Goal: Task Accomplishment & Management: Complete application form

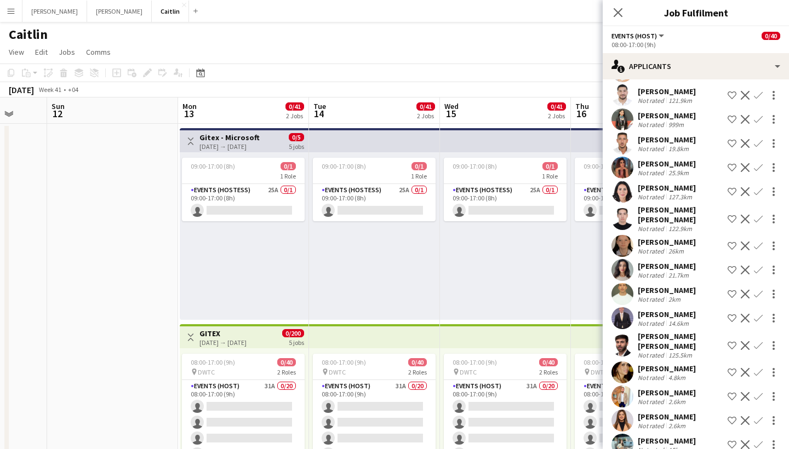
scroll to position [439, 0]
click at [18, 17] on button "Menu" at bounding box center [11, 11] width 22 height 22
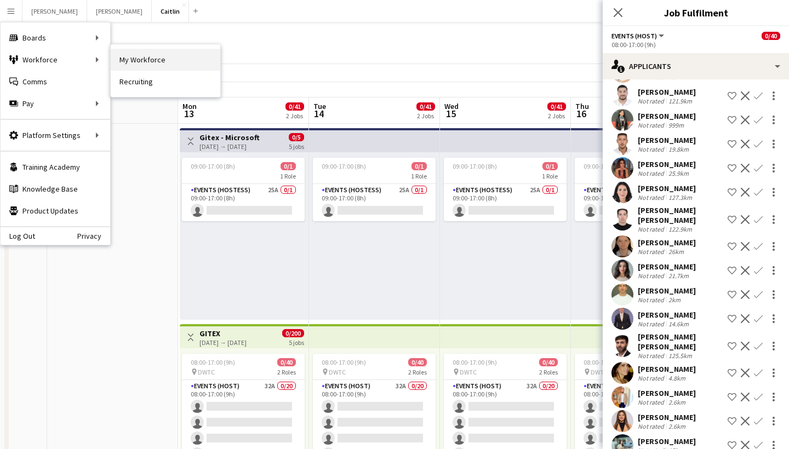
click at [127, 62] on link "My Workforce" at bounding box center [166, 60] width 110 height 22
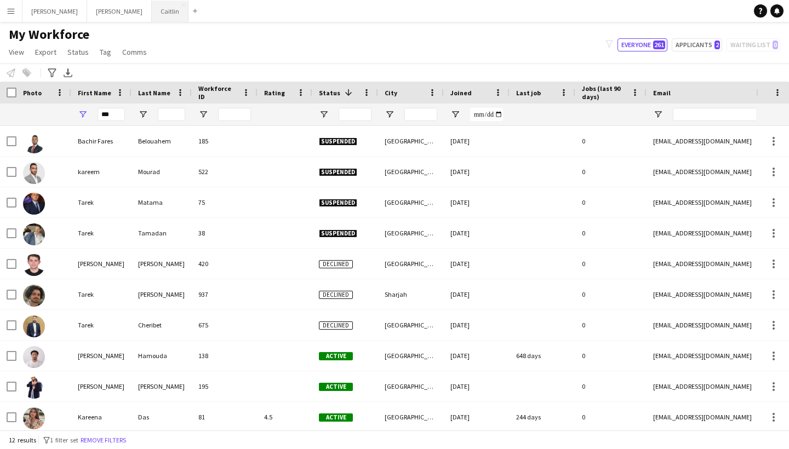
click at [152, 18] on button "Caitlin Close" at bounding box center [170, 11] width 37 height 21
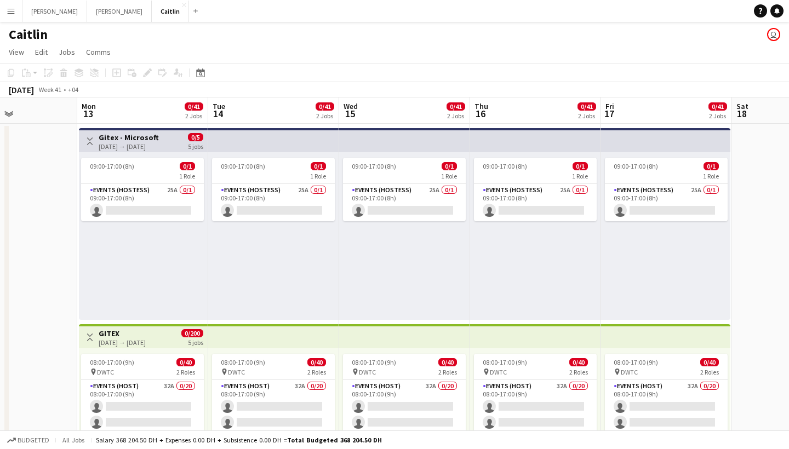
scroll to position [0, 459]
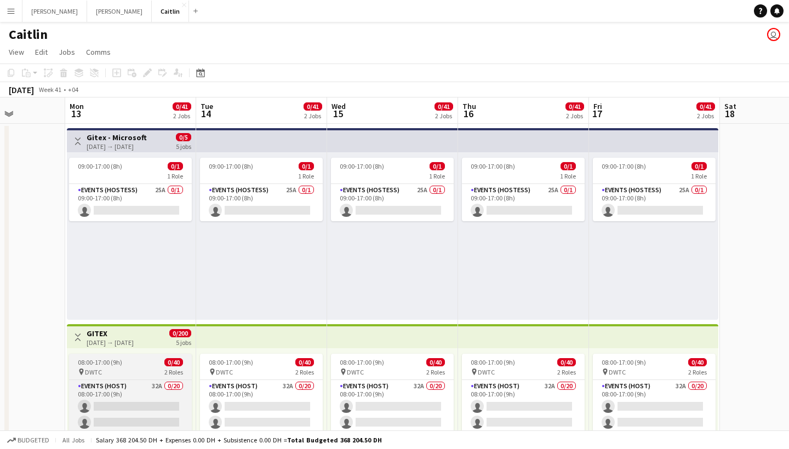
click at [146, 374] on div "pin DWTC 2 Roles" at bounding box center [130, 372] width 123 height 9
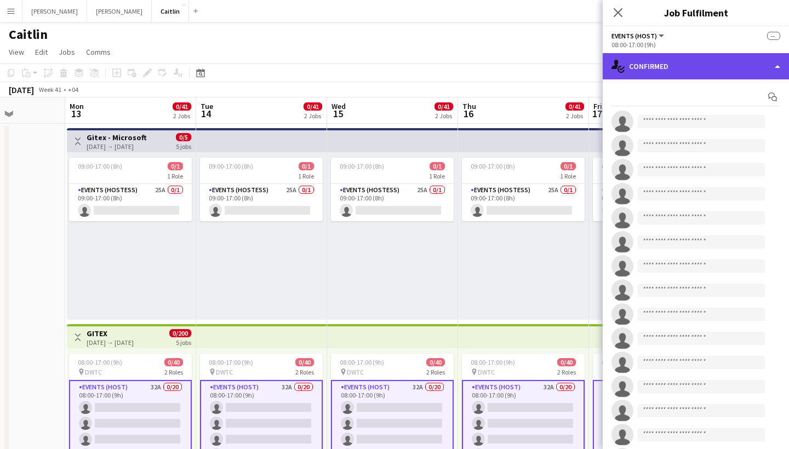
click at [684, 74] on div "single-neutral-actions-check-2 Confirmed" at bounding box center [696, 66] width 186 height 26
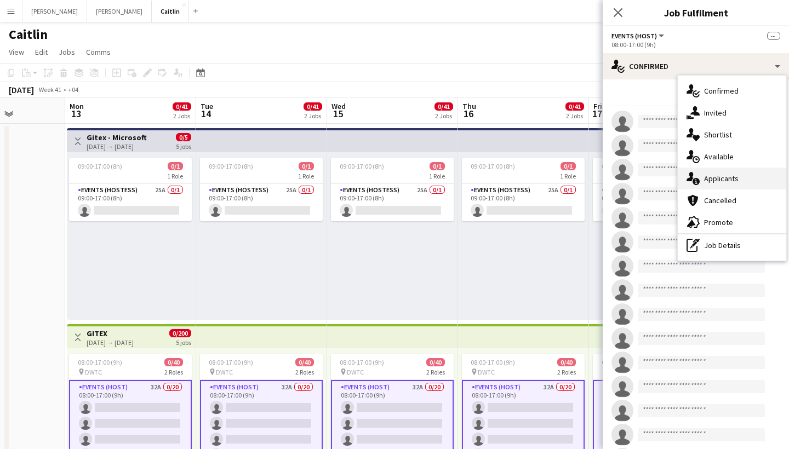
click at [740, 181] on div "single-neutral-actions-information Applicants" at bounding box center [732, 179] width 109 height 22
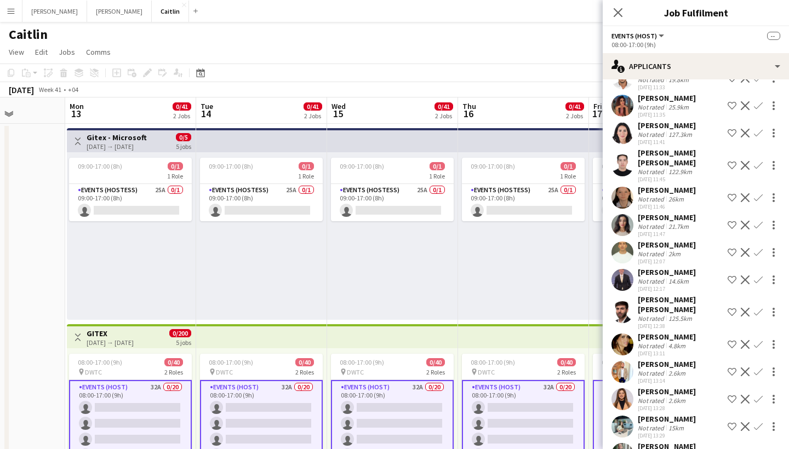
scroll to position [571, 0]
click at [692, 232] on div "28-08-2025 11:47" at bounding box center [667, 235] width 58 height 7
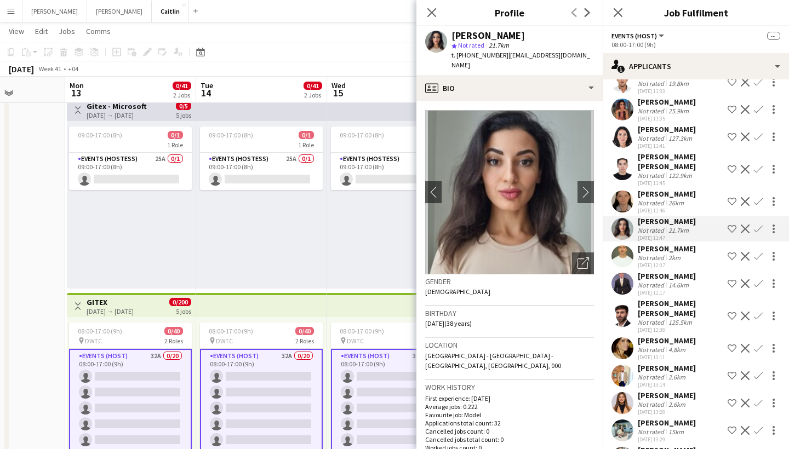
scroll to position [570, 0]
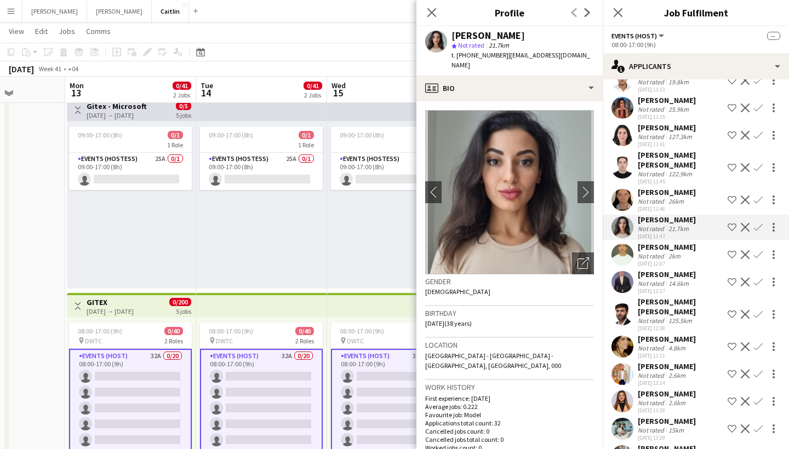
click at [647, 417] on div "Aya Cheaito" at bounding box center [667, 422] width 58 height 10
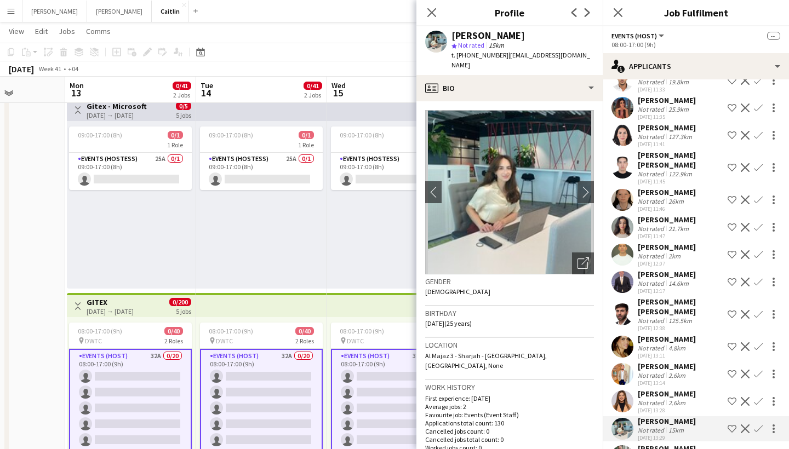
click at [690, 178] on div "28-08-2025 11:45" at bounding box center [681, 181] width 86 height 7
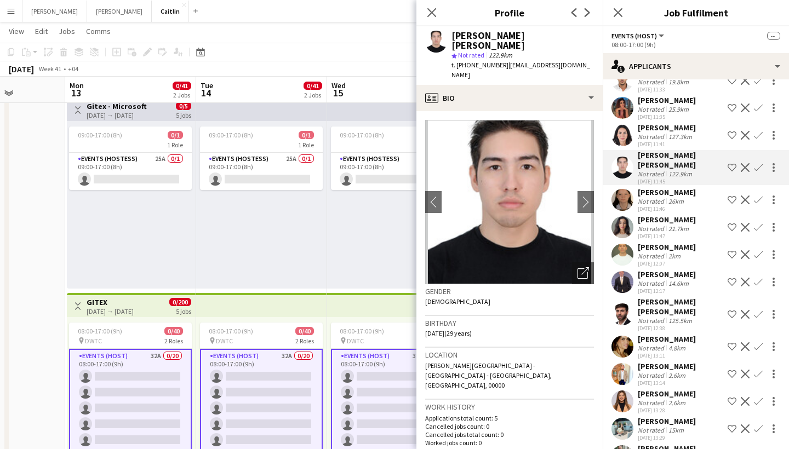
click at [672, 317] on div "125.5km" at bounding box center [681, 321] width 28 height 8
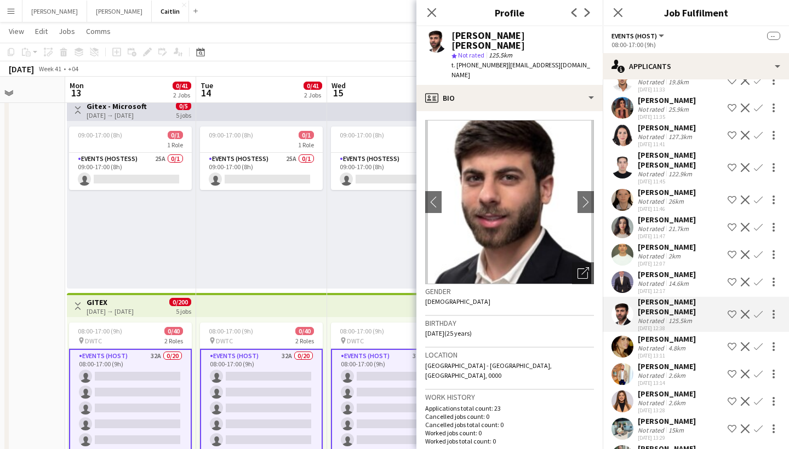
click at [667, 280] on div "14.6km" at bounding box center [679, 284] width 25 height 8
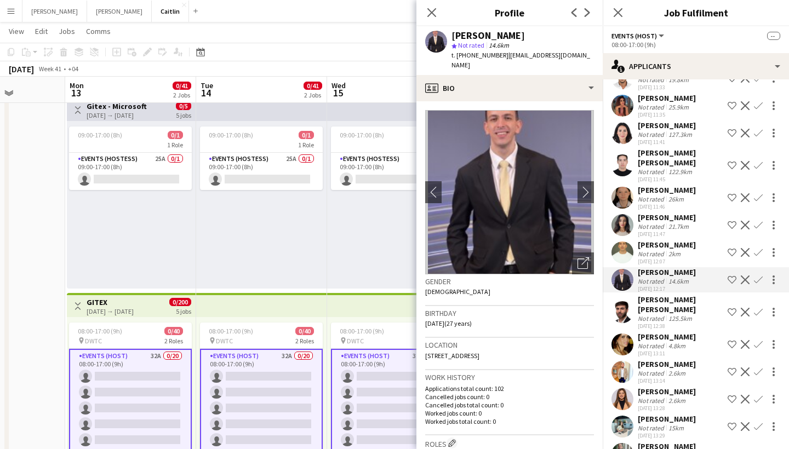
scroll to position [571, 0]
click at [668, 449] on div "125.5km" at bounding box center [681, 457] width 28 height 8
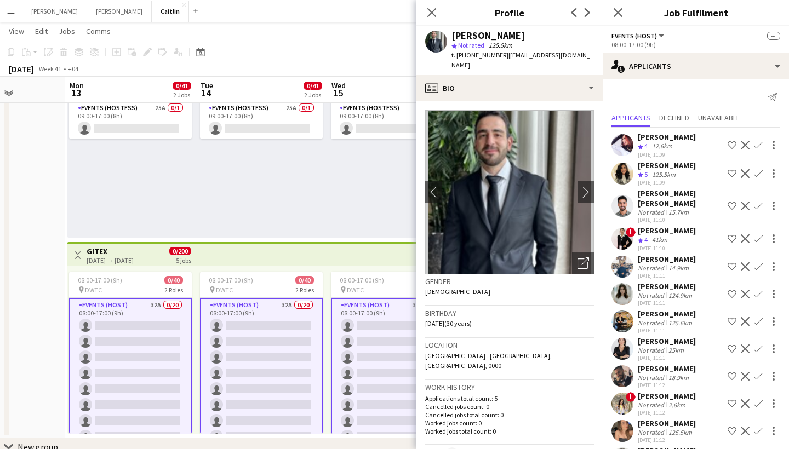
scroll to position [0, 0]
click at [623, 14] on icon "Close pop-in" at bounding box center [618, 12] width 10 height 10
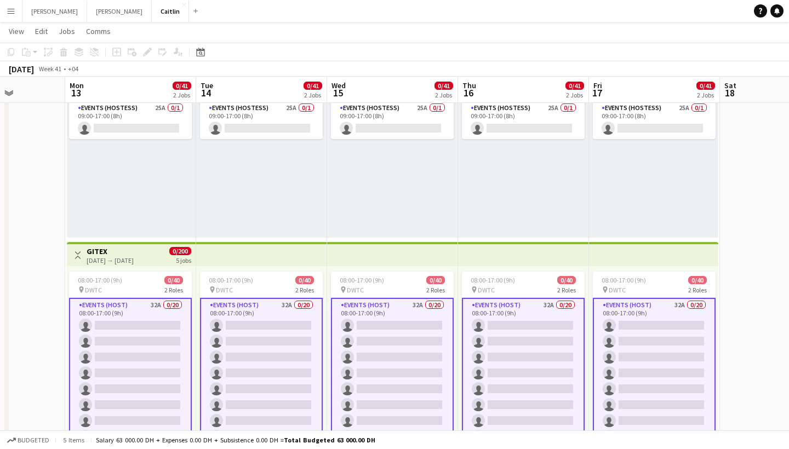
click at [15, 9] on app-icon "Menu" at bounding box center [11, 11] width 9 height 9
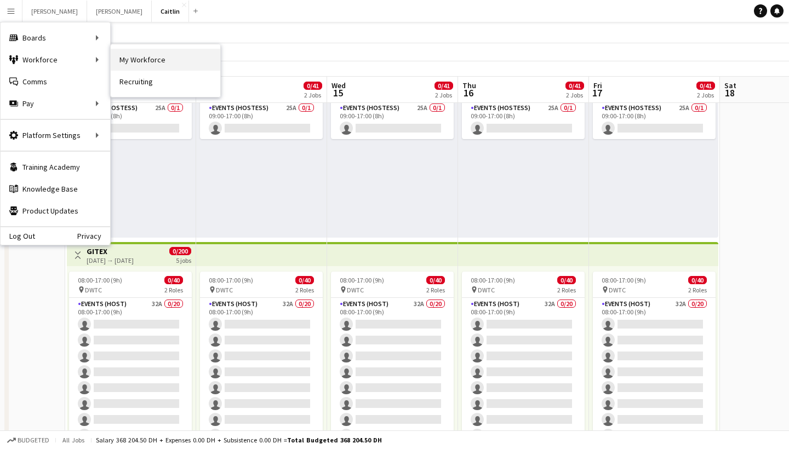
click at [133, 56] on link "My Workforce" at bounding box center [166, 60] width 110 height 22
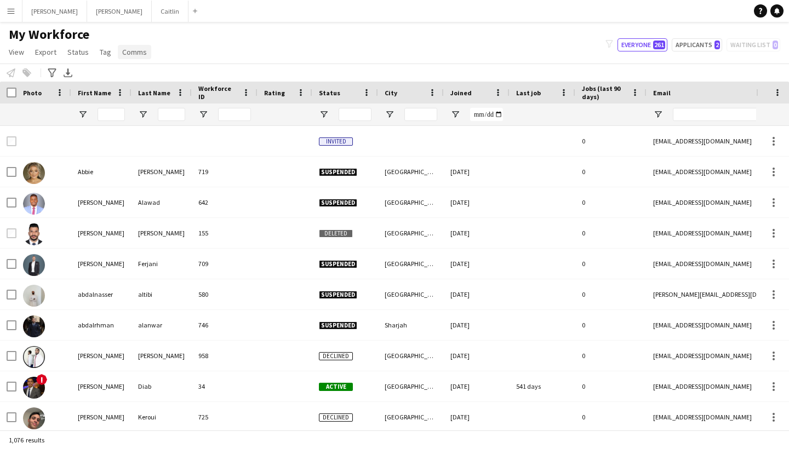
type input "***"
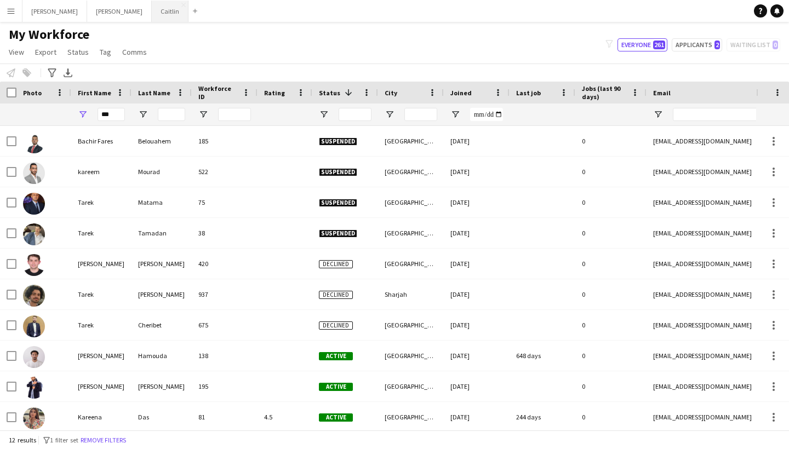
click at [152, 20] on button "Caitlin Close" at bounding box center [170, 11] width 37 height 21
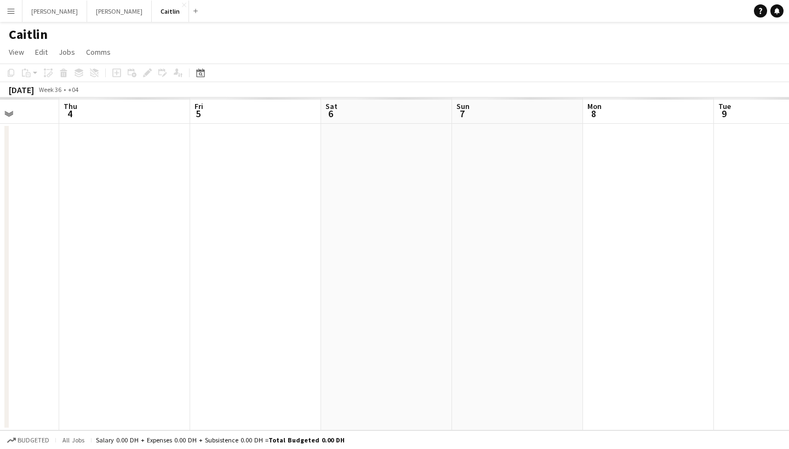
scroll to position [0, 357]
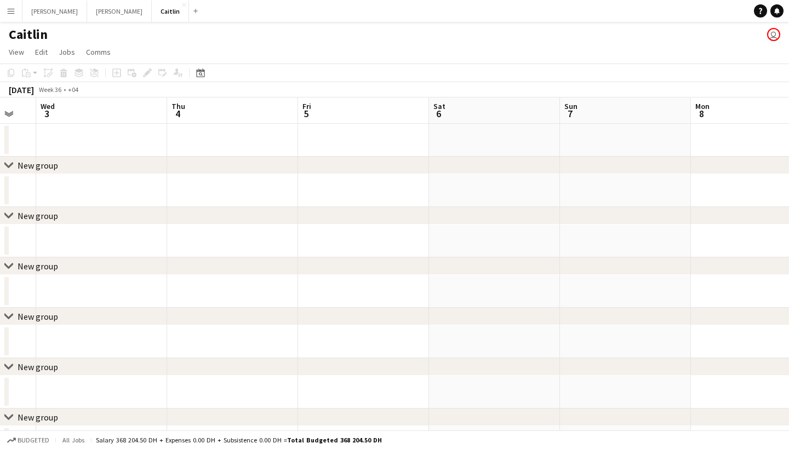
click at [238, 218] on div "chevron-right New group" at bounding box center [394, 216] width 789 height 18
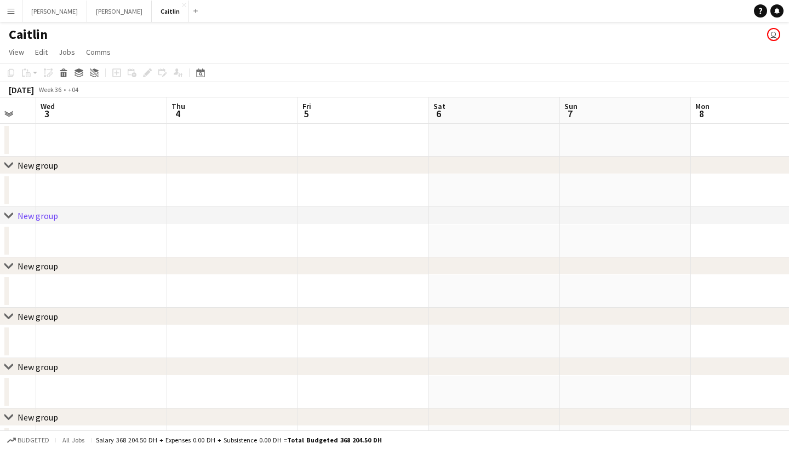
click at [293, 175] on app-date-cell at bounding box center [232, 190] width 131 height 33
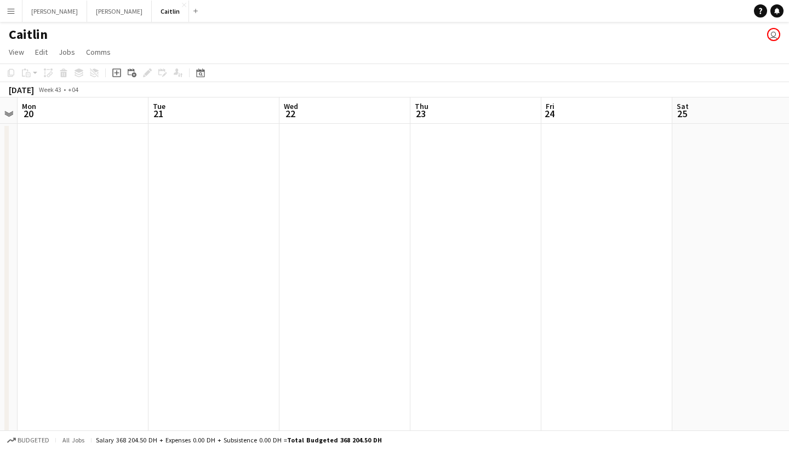
scroll to position [0, 348]
click at [492, 176] on app-date-cell at bounding box center [503, 322] width 131 height 397
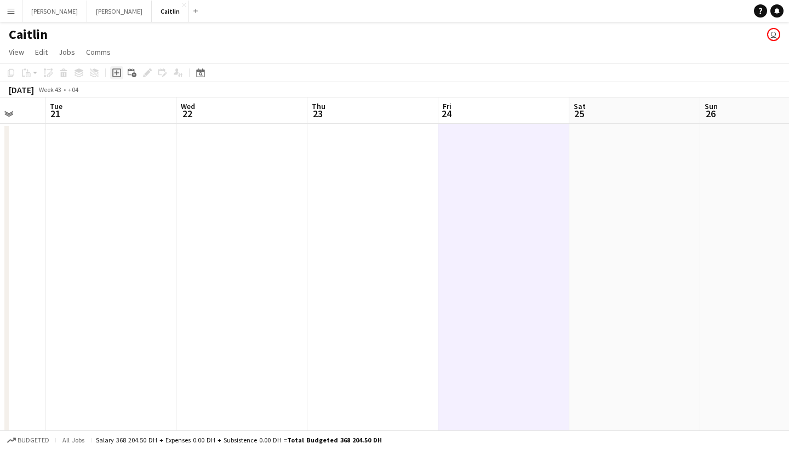
click at [118, 78] on div "Add job" at bounding box center [116, 72] width 13 height 13
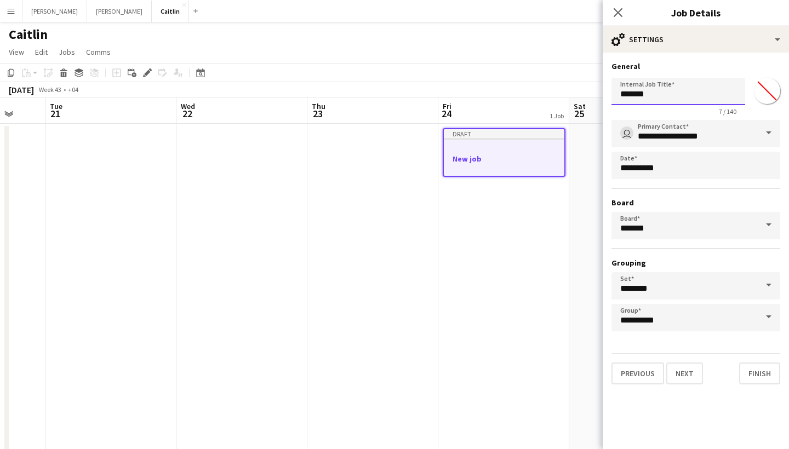
click at [663, 98] on input "*******" at bounding box center [679, 91] width 134 height 27
type input "**********"
click at [677, 378] on button "Next" at bounding box center [685, 374] width 37 height 22
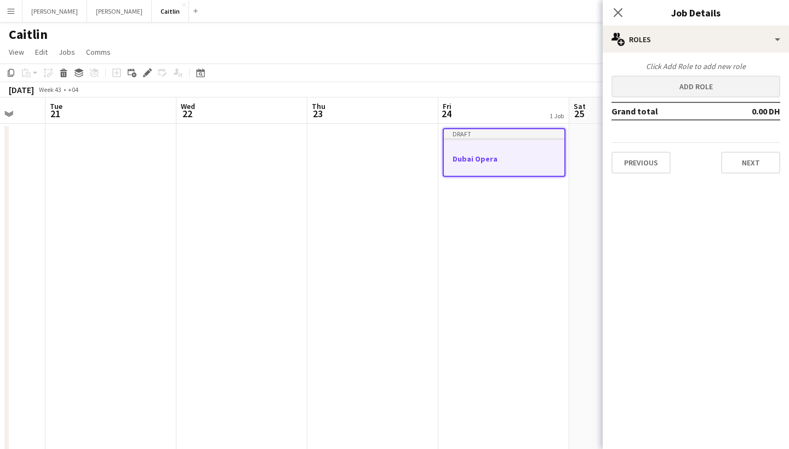
click at [693, 95] on button "Add role" at bounding box center [696, 87] width 169 height 22
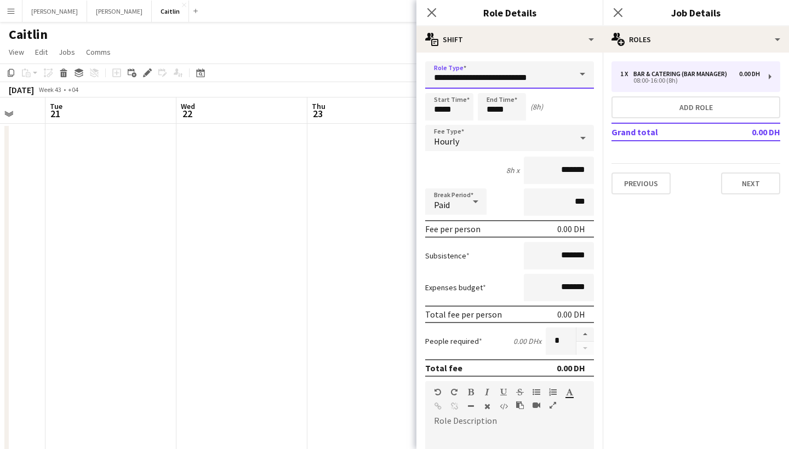
click at [527, 73] on input "**********" at bounding box center [509, 74] width 169 height 27
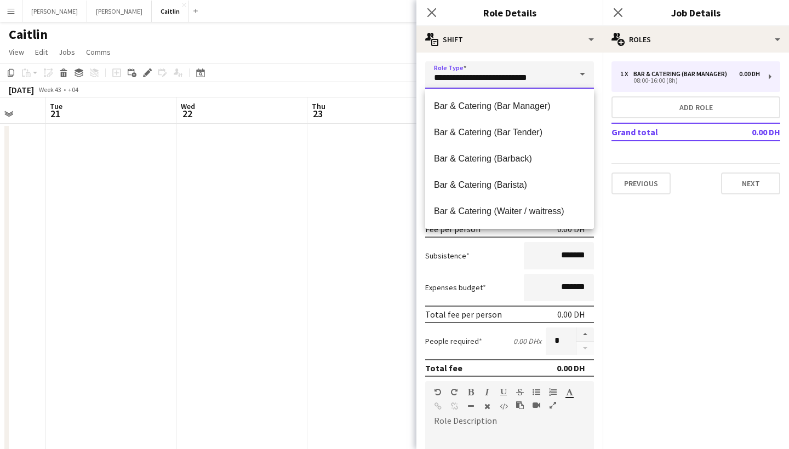
click at [527, 73] on input "**********" at bounding box center [509, 74] width 169 height 27
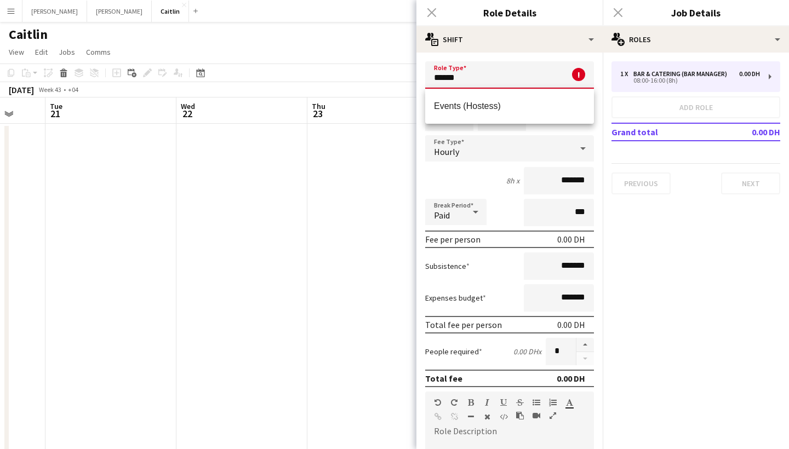
click at [526, 107] on span "Events (Hostess)" at bounding box center [509, 106] width 151 height 10
type input "**********"
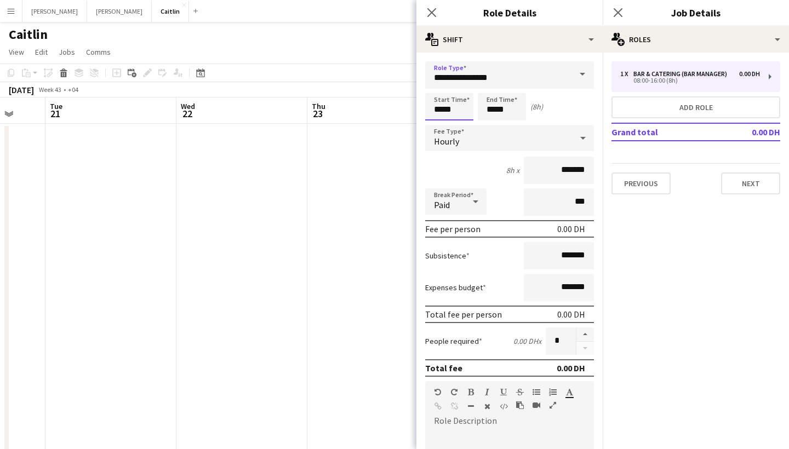
click at [442, 109] on input "*****" at bounding box center [449, 106] width 48 height 27
type input "*****"
click at [497, 109] on input "*****" at bounding box center [502, 106] width 48 height 27
type input "*****"
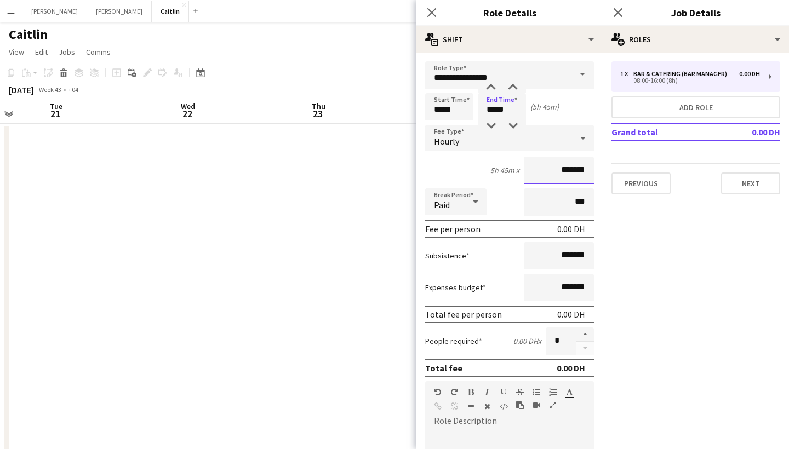
click at [561, 171] on input "*******" at bounding box center [559, 170] width 70 height 27
type input "****"
type input "*****"
click at [557, 203] on input "***" at bounding box center [559, 202] width 70 height 27
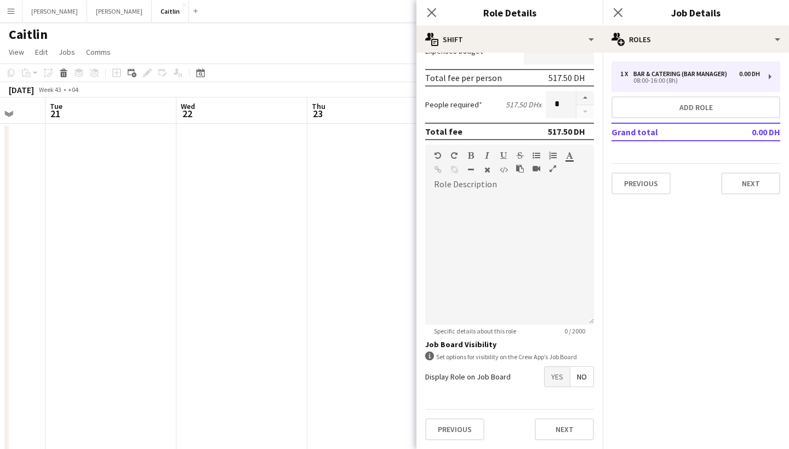
scroll to position [237, 0]
click at [562, 390] on form "**********" at bounding box center [510, 137] width 186 height 625
click at [562, 380] on span "Yes" at bounding box center [557, 377] width 25 height 20
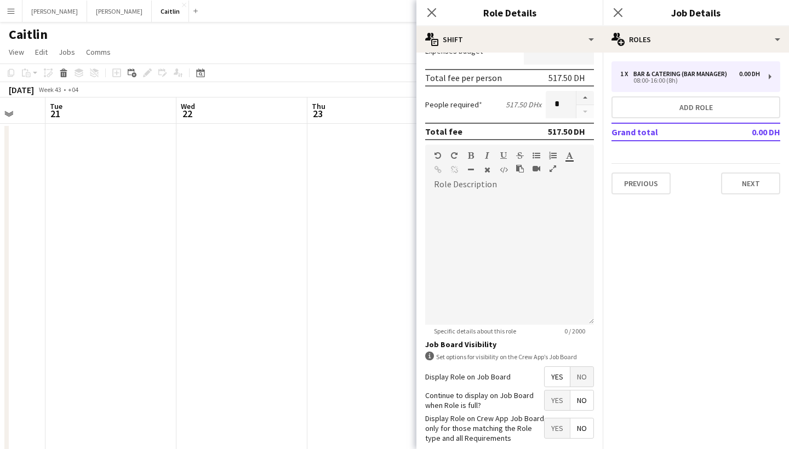
scroll to position [288, 0]
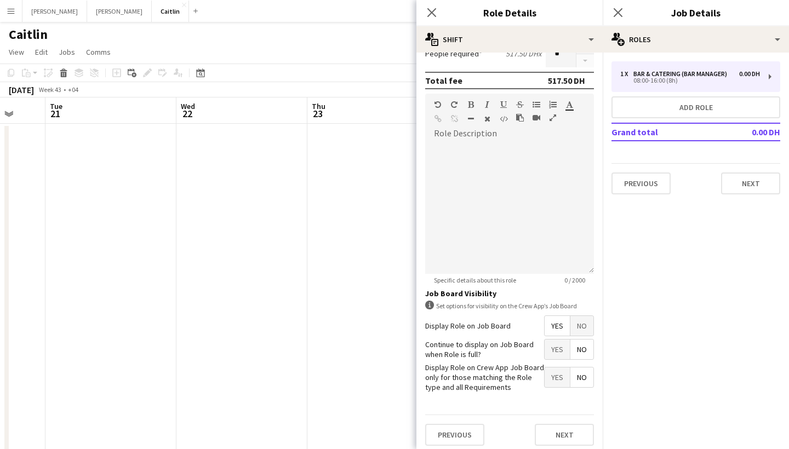
click at [557, 354] on span "Yes" at bounding box center [557, 350] width 25 height 20
click at [563, 432] on button "Next" at bounding box center [564, 435] width 59 height 22
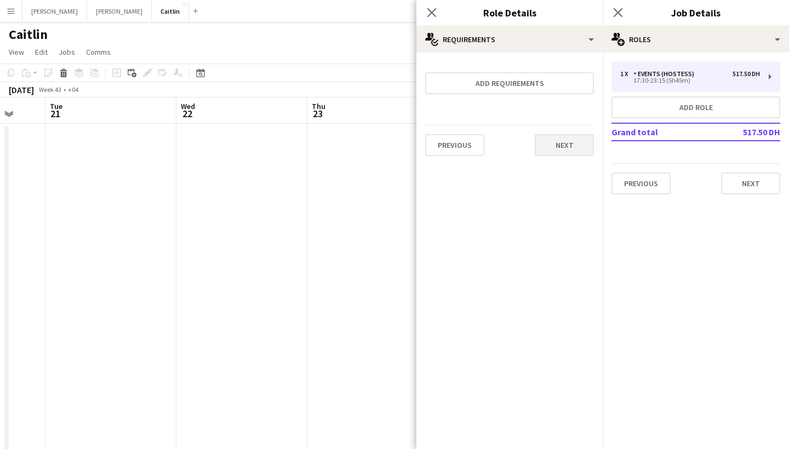
click at [565, 146] on button "Next" at bounding box center [564, 145] width 59 height 22
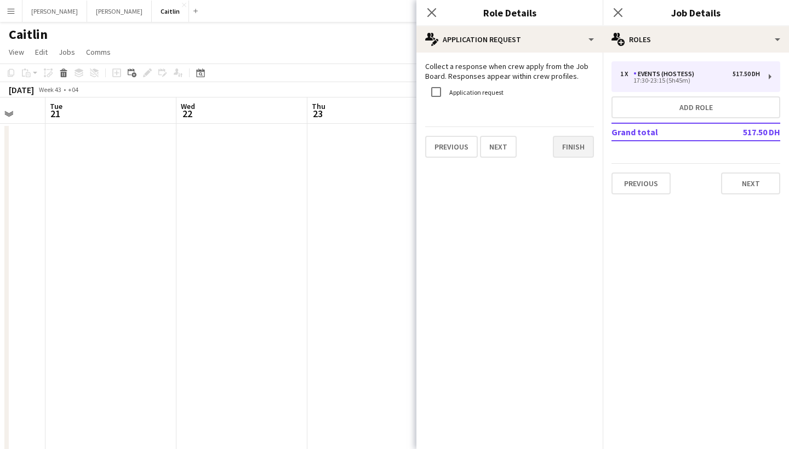
click at [568, 146] on button "Finish" at bounding box center [573, 147] width 41 height 22
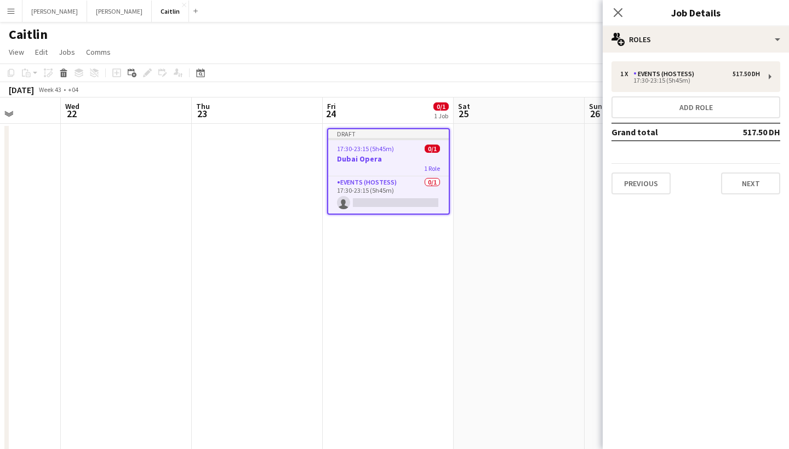
scroll to position [0, 483]
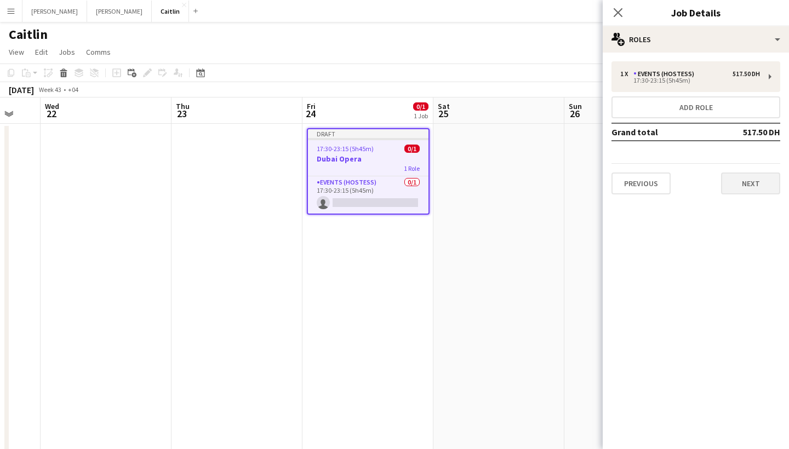
click at [756, 186] on button "Next" at bounding box center [750, 184] width 59 height 22
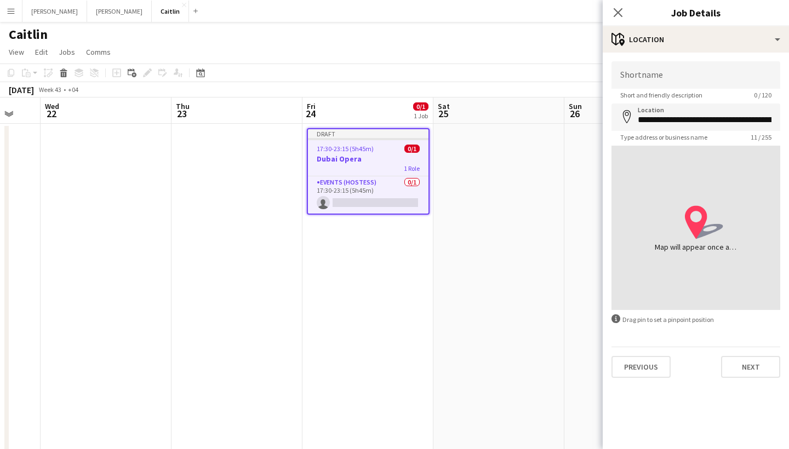
type input "**********"
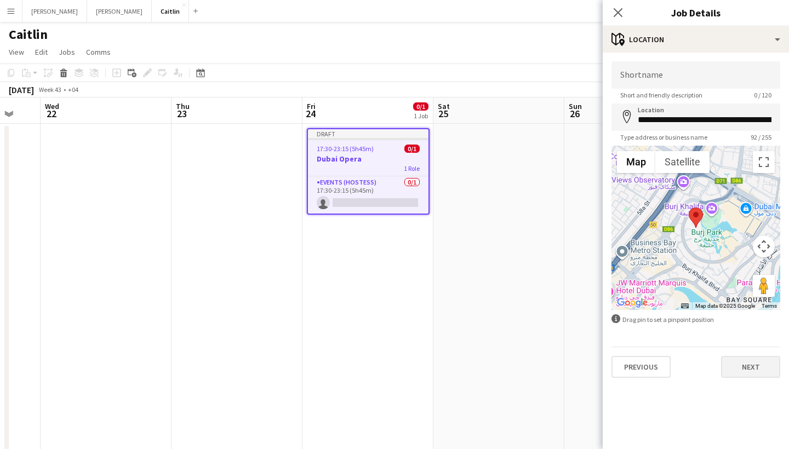
click at [760, 372] on button "Next" at bounding box center [750, 367] width 59 height 22
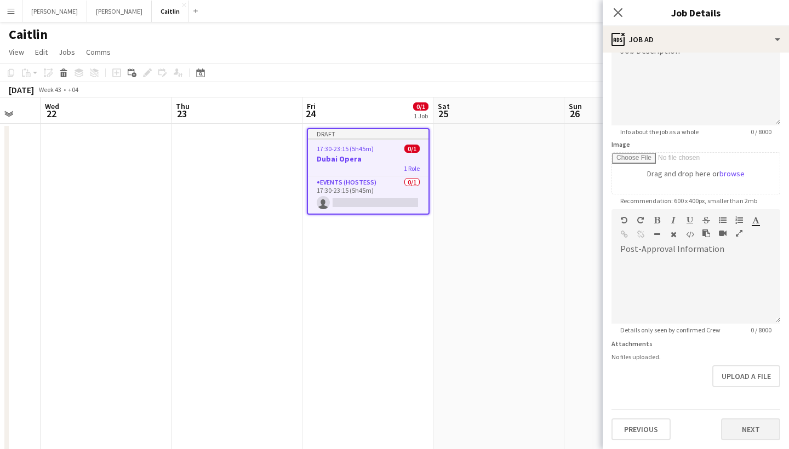
scroll to position [93, 0]
click at [749, 426] on button "Next" at bounding box center [750, 430] width 59 height 22
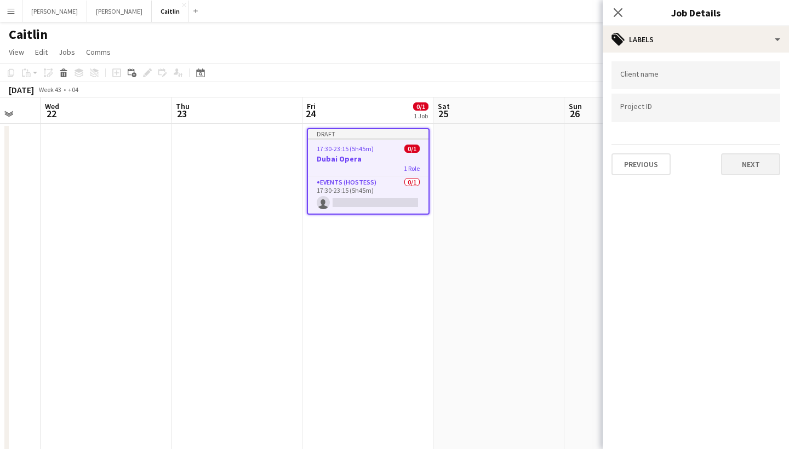
click at [749, 165] on button "Next" at bounding box center [750, 164] width 59 height 22
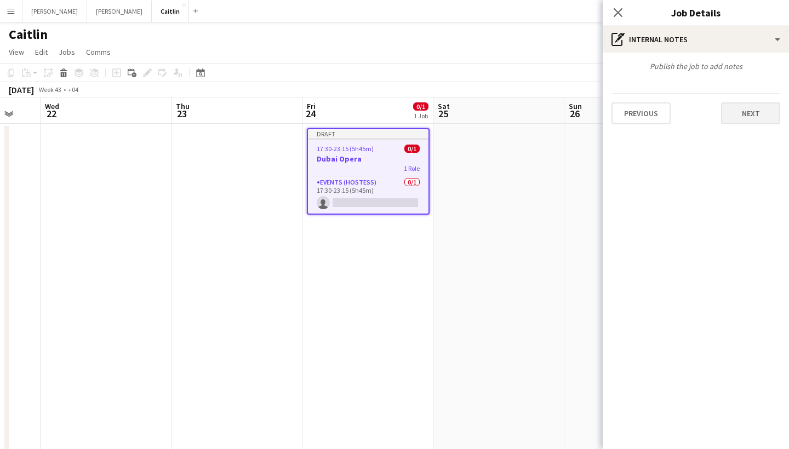
click at [749, 119] on button "Next" at bounding box center [750, 113] width 59 height 22
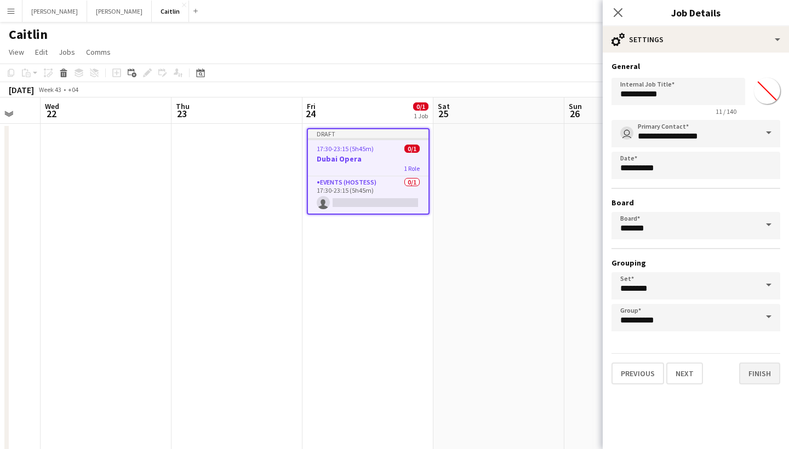
click at [748, 372] on button "Finish" at bounding box center [759, 374] width 41 height 22
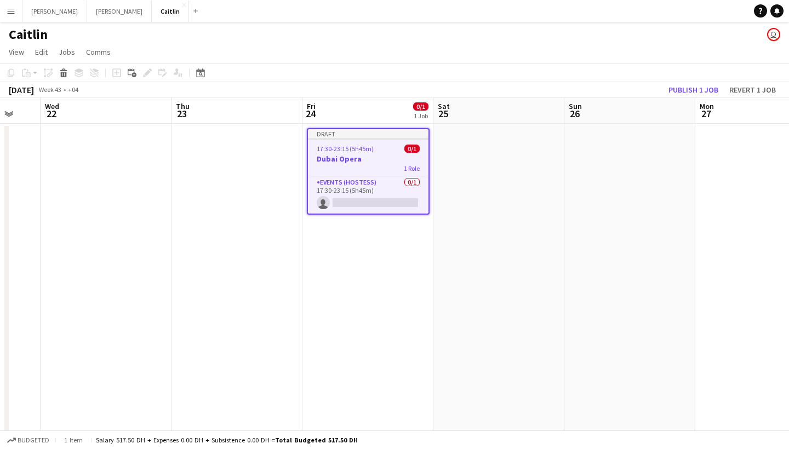
click at [460, 167] on app-date-cell at bounding box center [499, 322] width 131 height 397
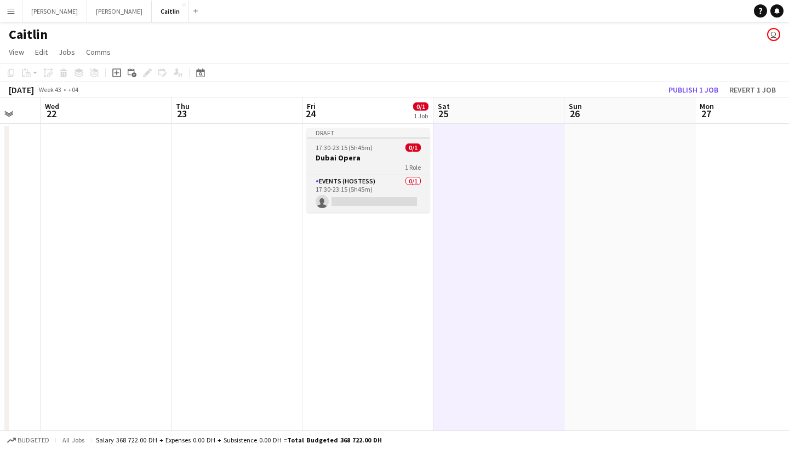
click at [321, 145] on span "17:30-23:15 (5h45m)" at bounding box center [344, 148] width 57 height 8
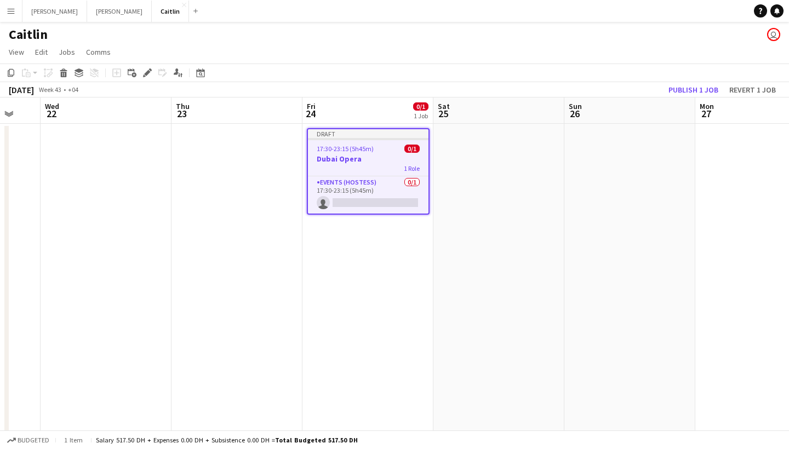
click at [512, 149] on app-date-cell at bounding box center [499, 322] width 131 height 397
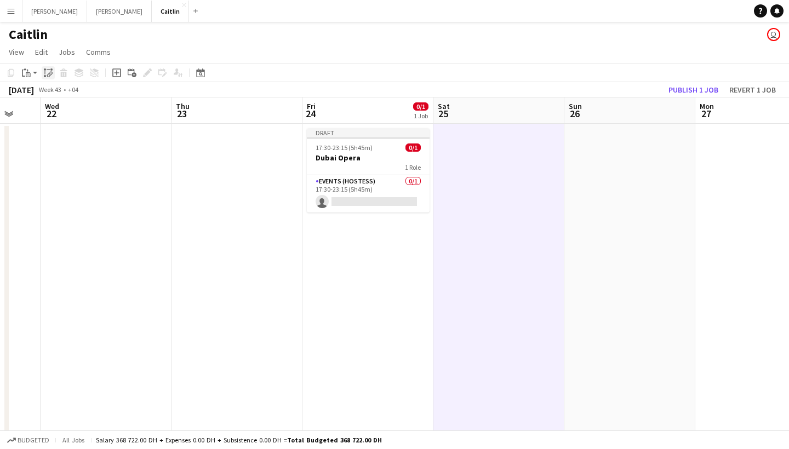
click at [52, 70] on icon at bounding box center [51, 70] width 2 height 2
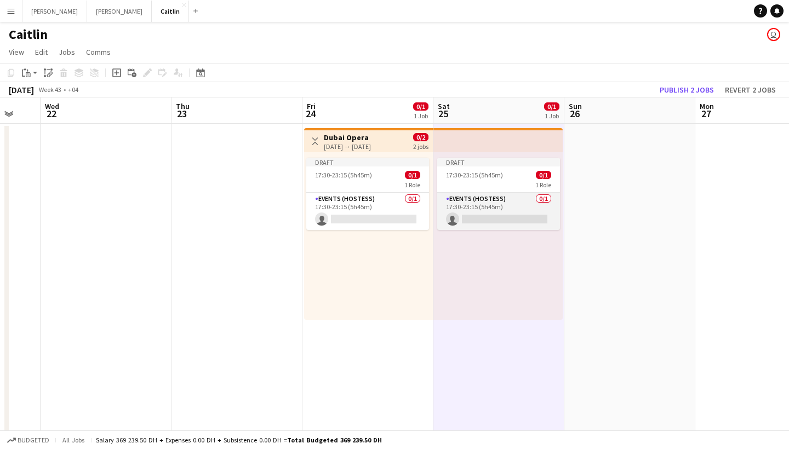
click at [481, 202] on app-card-role "Events (Hostess) 0/1 17:30-23:15 (5h45m) single-neutral-actions" at bounding box center [498, 211] width 123 height 37
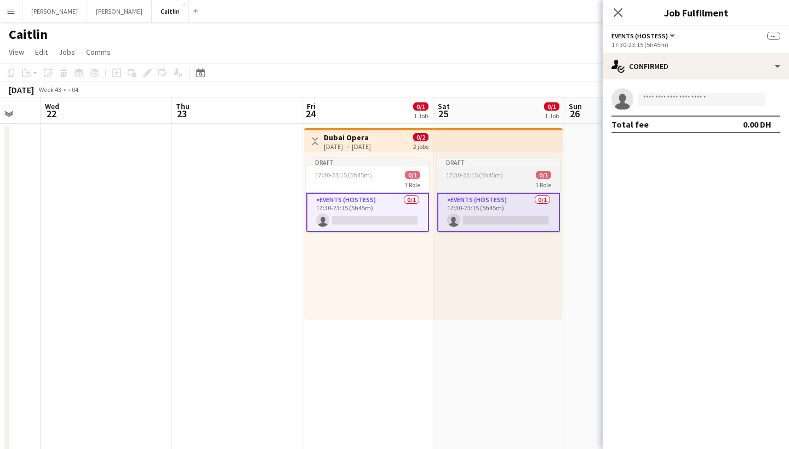
click at [485, 175] on span "17:30-23:15 (5h45m)" at bounding box center [474, 175] width 57 height 8
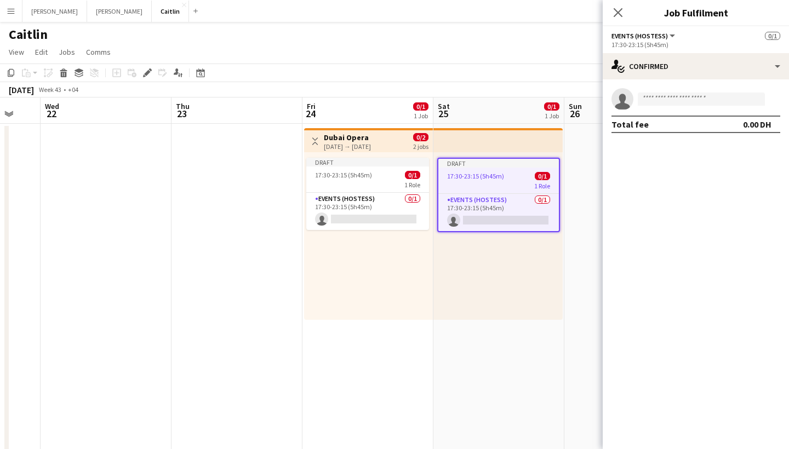
click at [703, 43] on div "17:30-23:15 (5h45m)" at bounding box center [696, 45] width 169 height 8
click at [525, 181] on div "1 Role" at bounding box center [498, 185] width 121 height 9
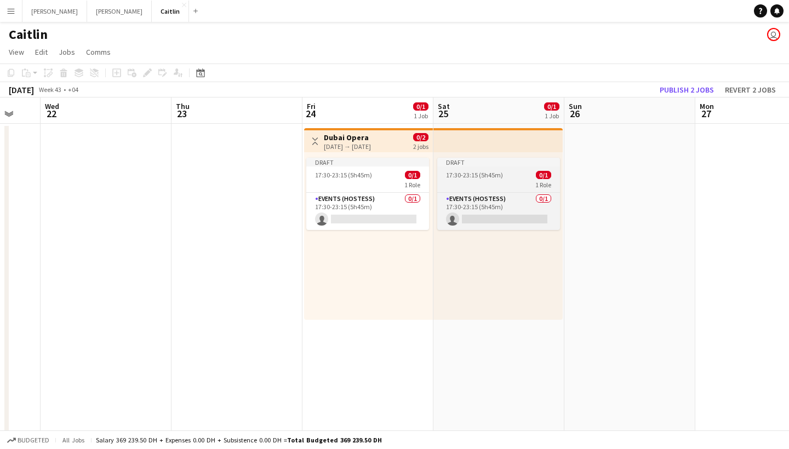
click at [525, 181] on div "1 Role" at bounding box center [498, 184] width 123 height 9
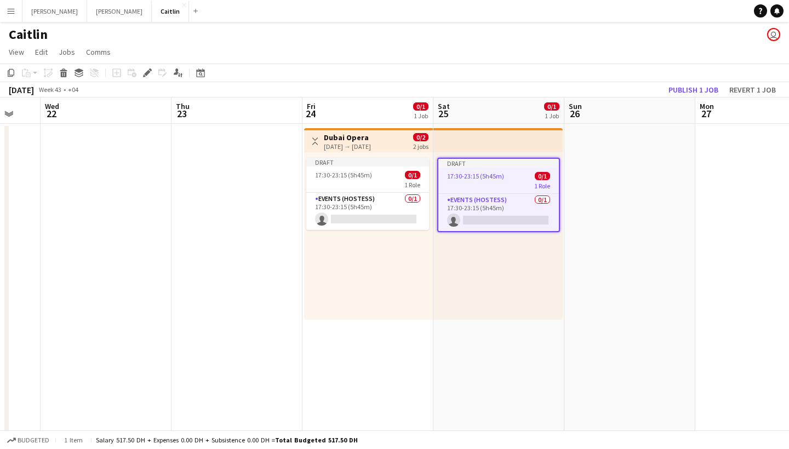
click at [525, 181] on div "1 Role" at bounding box center [498, 185] width 121 height 9
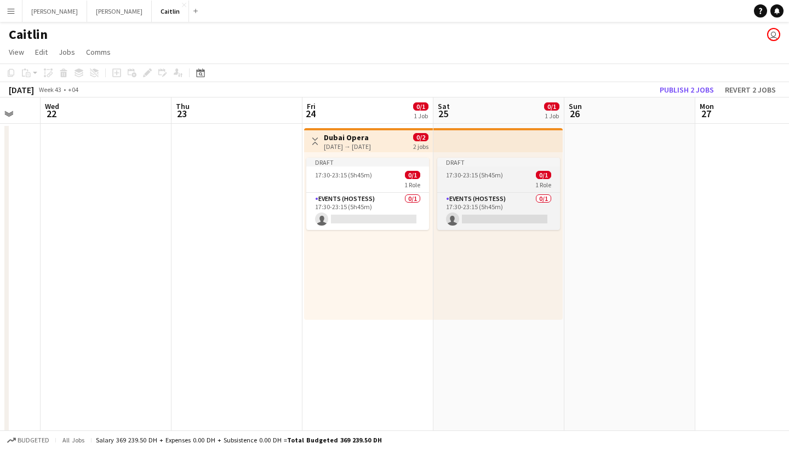
click at [525, 181] on div "1 Role" at bounding box center [498, 184] width 123 height 9
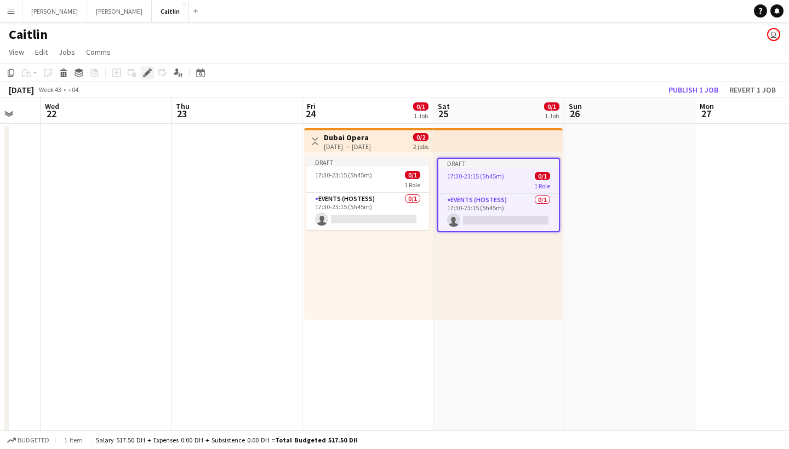
click at [147, 71] on icon "Edit" at bounding box center [147, 73] width 9 height 9
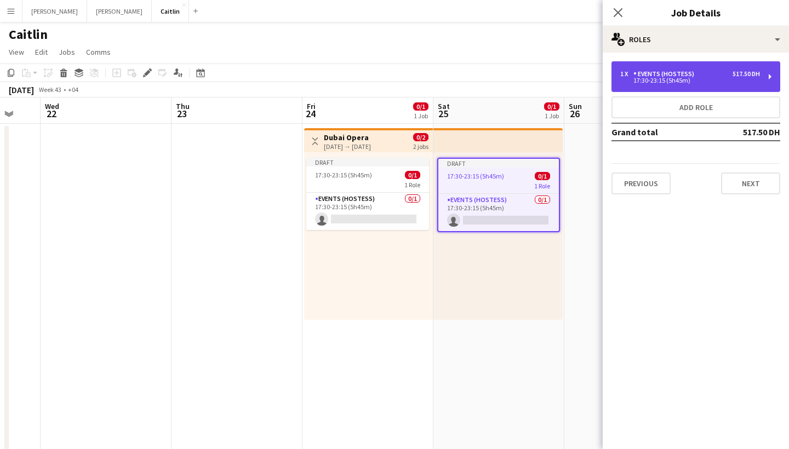
click at [659, 76] on div "Events (Hostess)" at bounding box center [666, 74] width 65 height 8
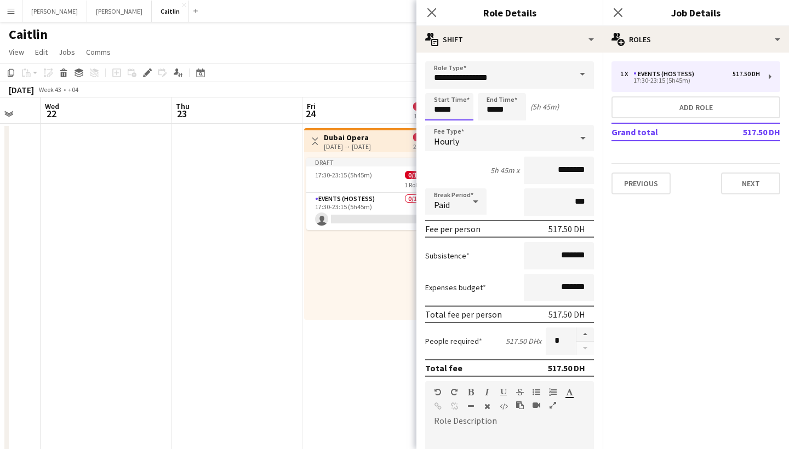
click at [450, 109] on input "*****" at bounding box center [449, 106] width 48 height 27
type input "*****"
click at [505, 111] on input "*****" at bounding box center [502, 106] width 48 height 27
type input "*****"
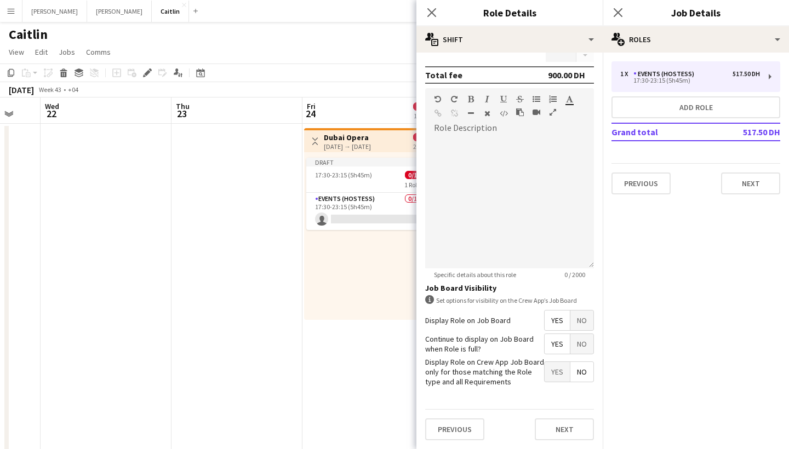
scroll to position [293, 0]
click at [568, 426] on button "Next" at bounding box center [564, 430] width 59 height 22
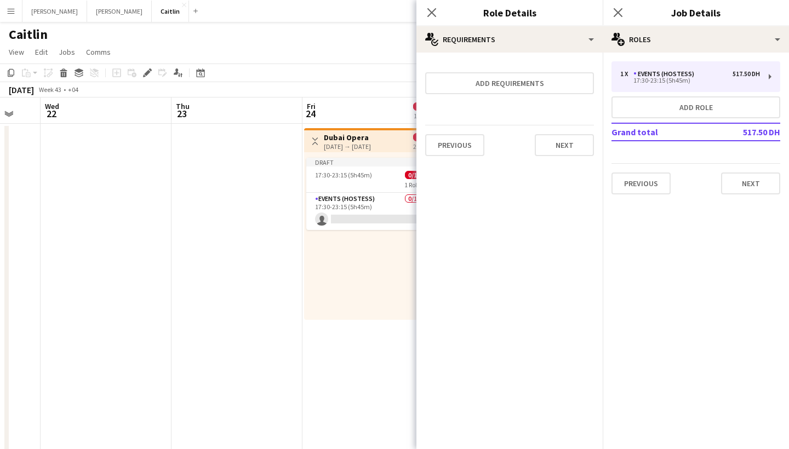
scroll to position [0, 0]
click at [566, 155] on button "Next" at bounding box center [564, 145] width 59 height 22
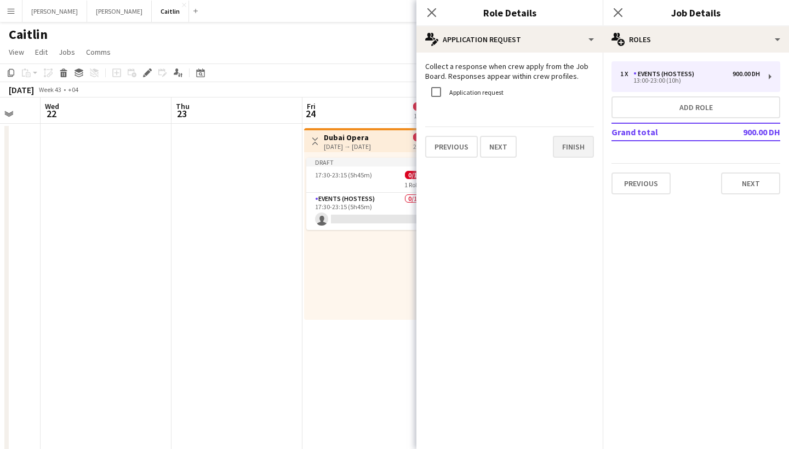
click at [570, 146] on button "Finish" at bounding box center [573, 147] width 41 height 22
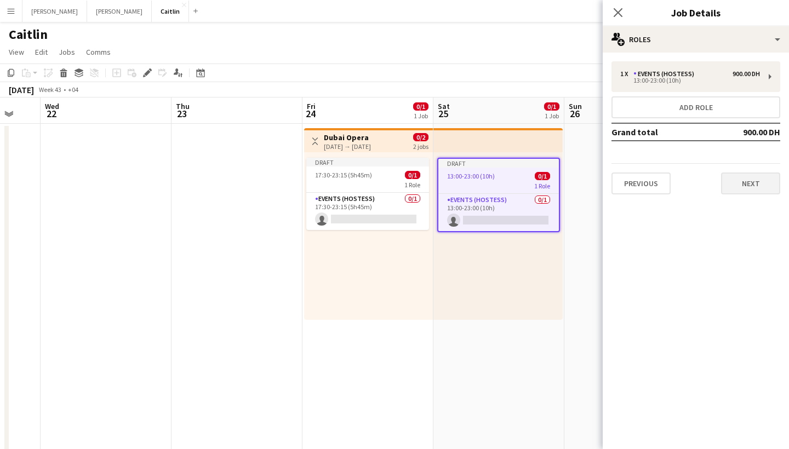
click at [749, 179] on button "Next" at bounding box center [750, 184] width 59 height 22
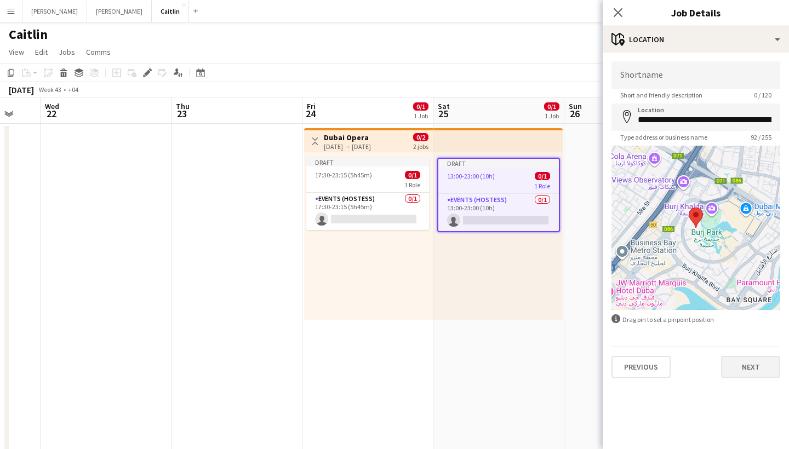
click at [747, 372] on button "Next" at bounding box center [750, 367] width 59 height 22
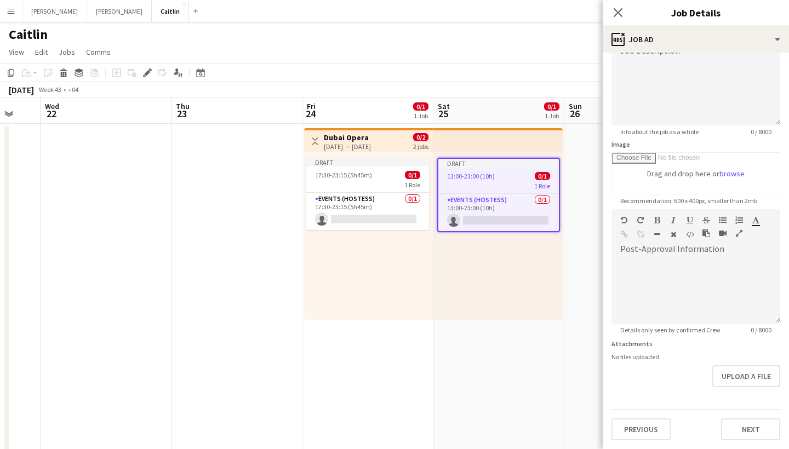
scroll to position [93, 0]
click at [753, 431] on button "Next" at bounding box center [750, 430] width 59 height 22
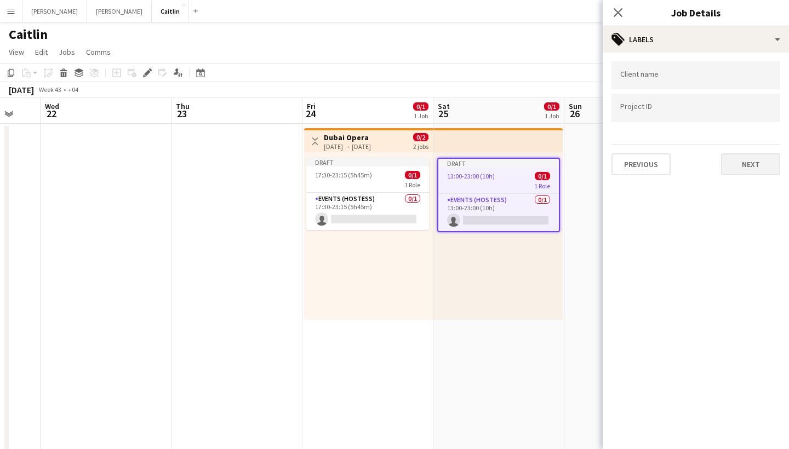
click at [745, 169] on button "Next" at bounding box center [750, 164] width 59 height 22
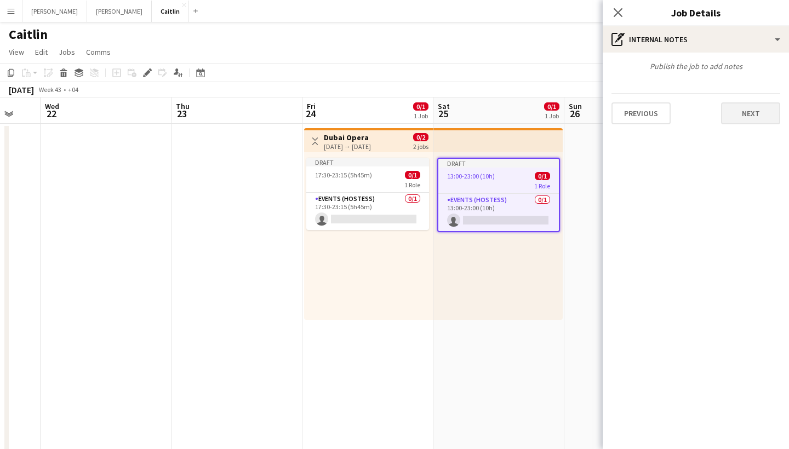
click at [764, 116] on button "Next" at bounding box center [750, 113] width 59 height 22
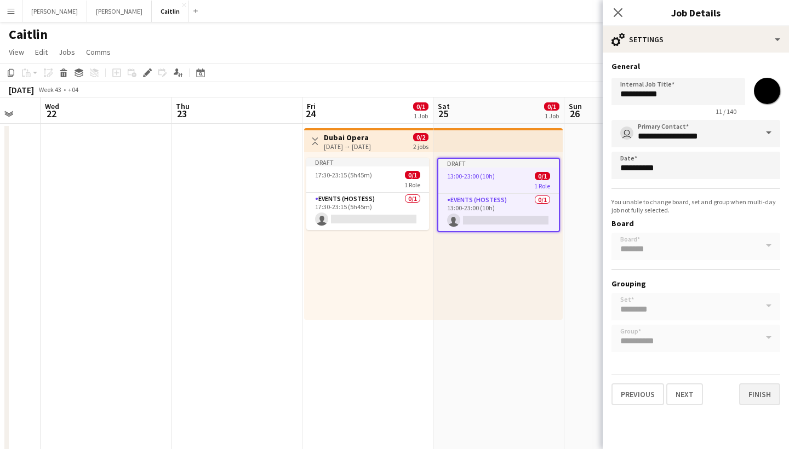
click at [760, 390] on button "Finish" at bounding box center [759, 395] width 41 height 22
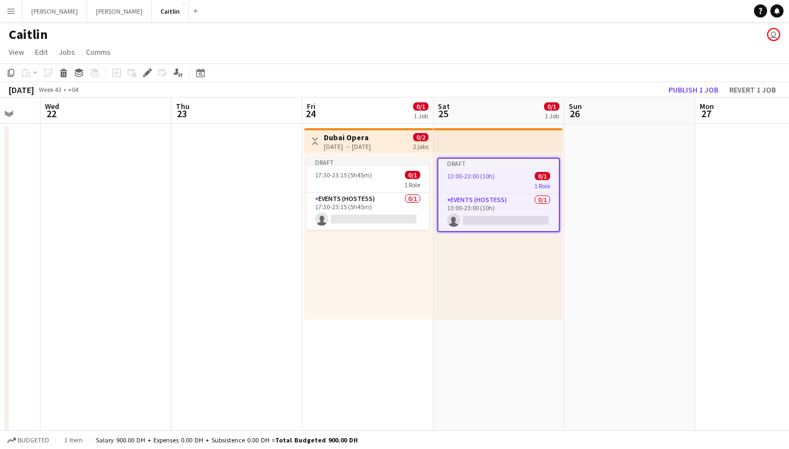
click at [616, 274] on app-date-cell at bounding box center [630, 322] width 131 height 397
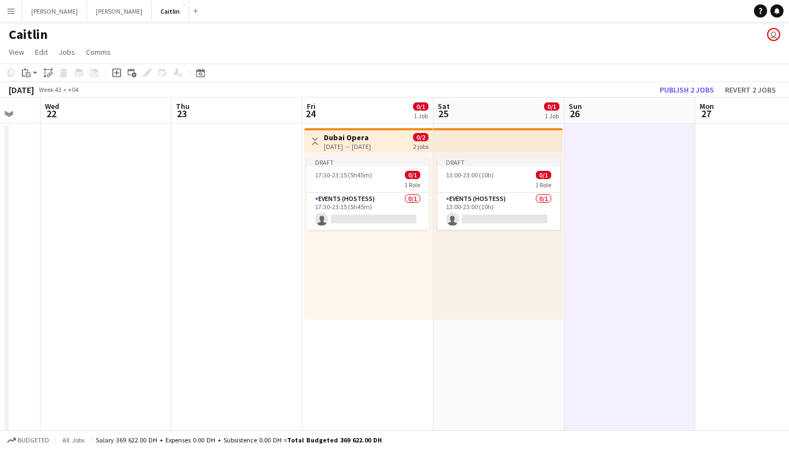
click at [413, 145] on div "2 jobs" at bounding box center [420, 145] width 15 height 9
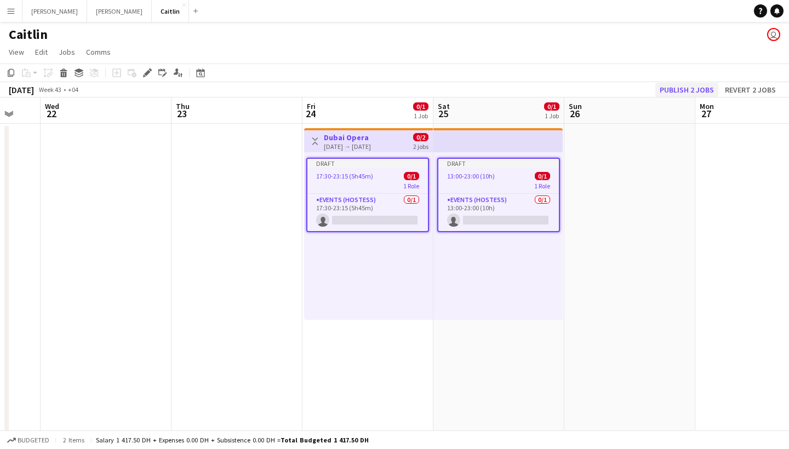
click at [670, 94] on button "Publish 2 jobs" at bounding box center [687, 90] width 63 height 14
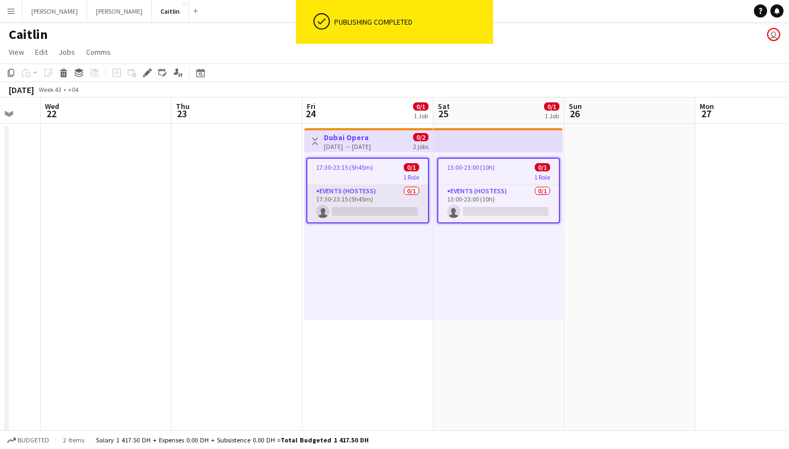
click at [363, 198] on app-card-role "Events (Hostess) 0/1 17:30-23:15 (5h45m) single-neutral-actions" at bounding box center [367, 203] width 121 height 37
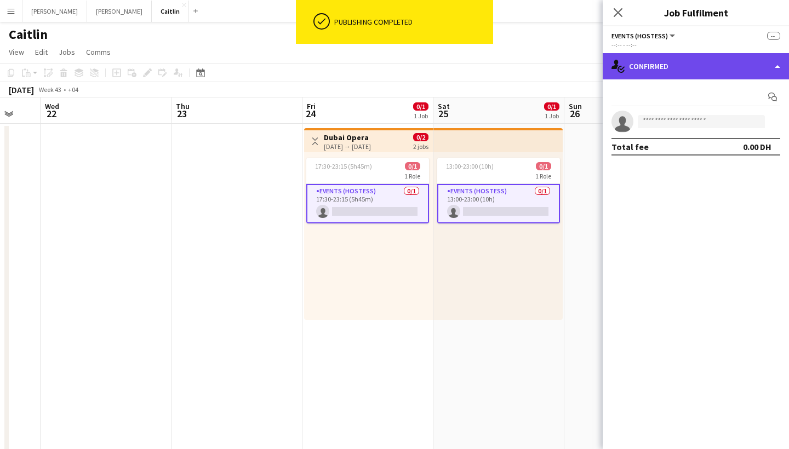
click at [696, 58] on div "single-neutral-actions-check-2 Confirmed" at bounding box center [696, 66] width 186 height 26
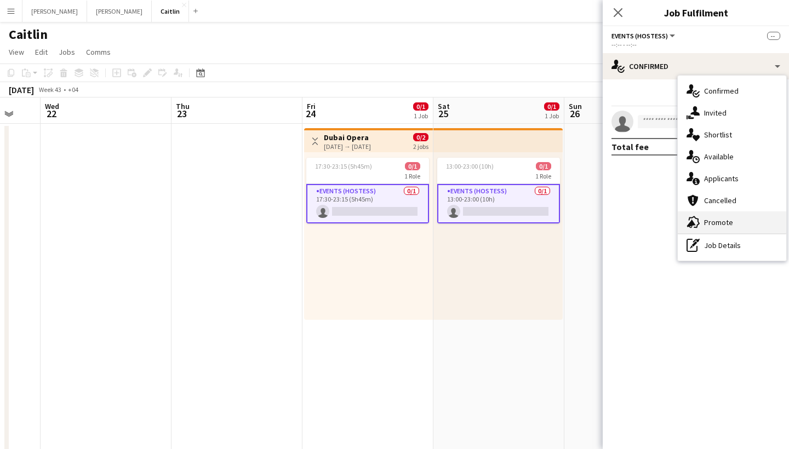
click at [727, 224] on div "advertising-megaphone Promote" at bounding box center [732, 223] width 109 height 22
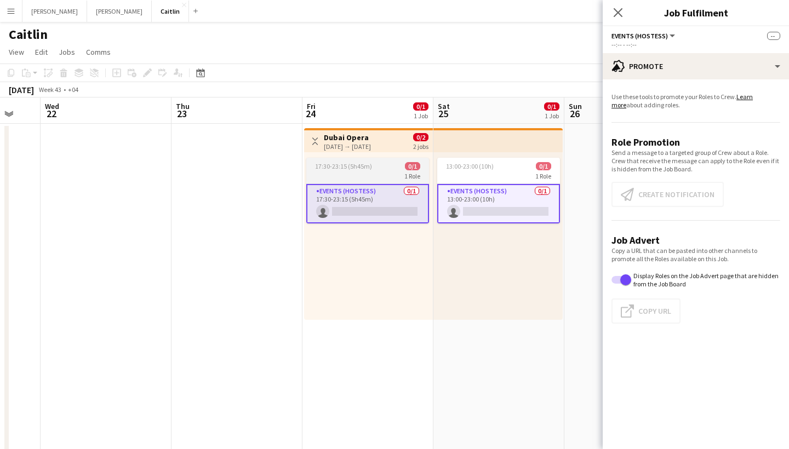
click at [425, 209] on app-card-role "Events (Hostess) 0/1 17:30-23:15 (5h45m) single-neutral-actions" at bounding box center [367, 203] width 123 height 39
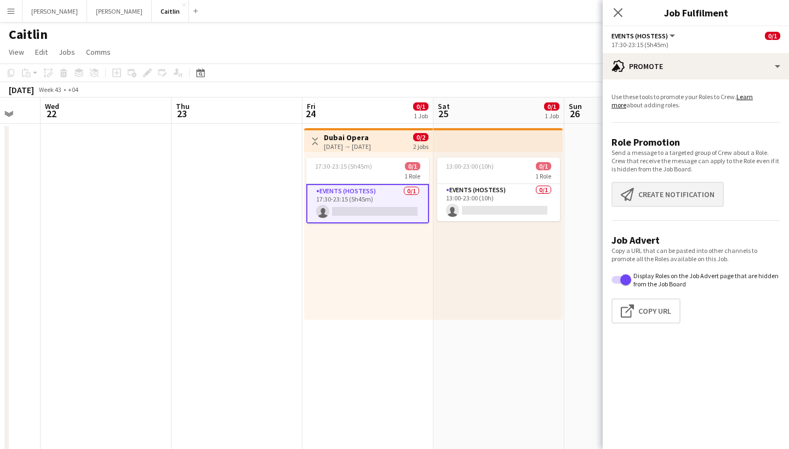
click at [682, 187] on button "Create notification Create notification" at bounding box center [668, 194] width 112 height 25
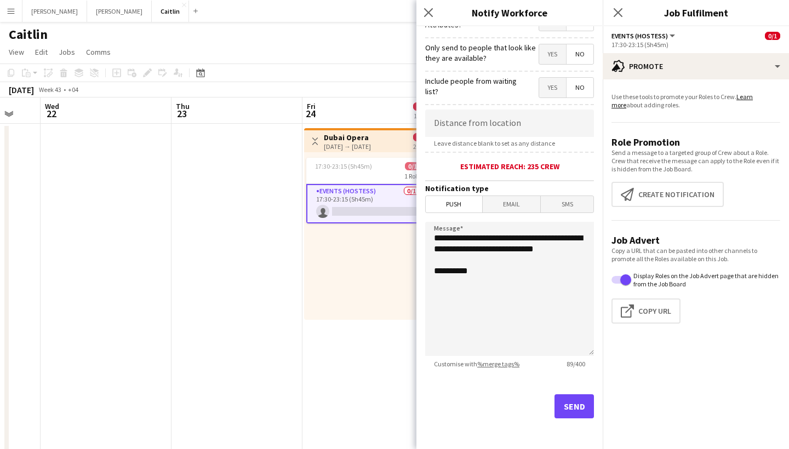
scroll to position [154, 0]
click at [576, 403] on button "Send" at bounding box center [574, 407] width 39 height 24
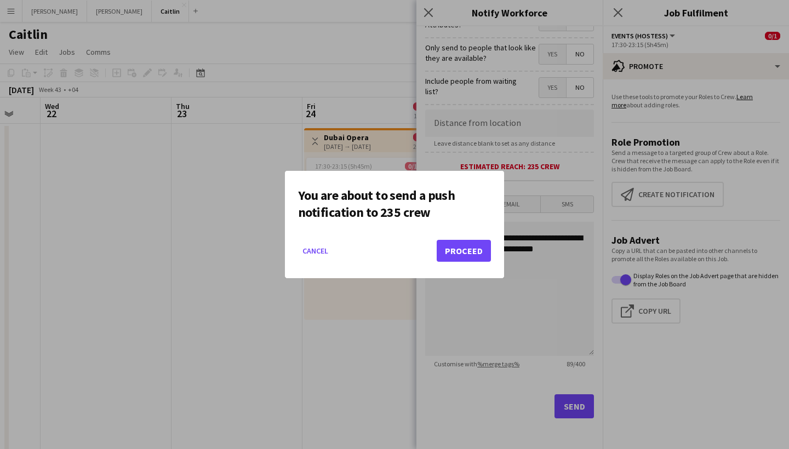
click at [488, 254] on button "Proceed" at bounding box center [464, 251] width 54 height 22
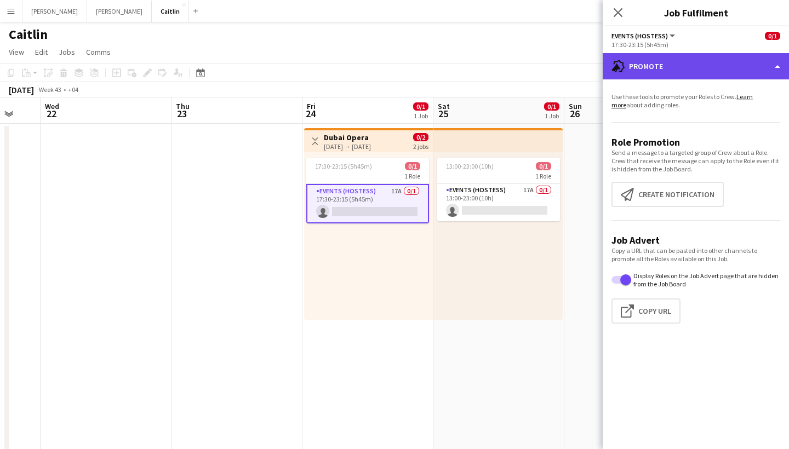
click at [710, 63] on div "advertising-megaphone Promote" at bounding box center [696, 66] width 186 height 26
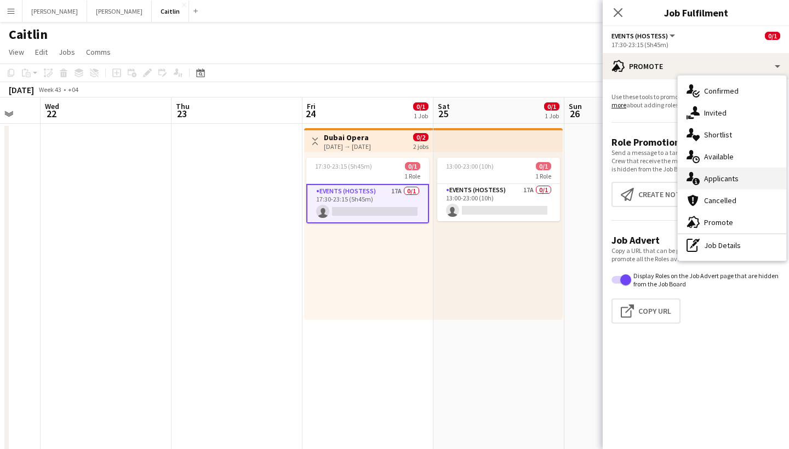
click at [716, 183] on div "single-neutral-actions-information Applicants" at bounding box center [732, 179] width 109 height 22
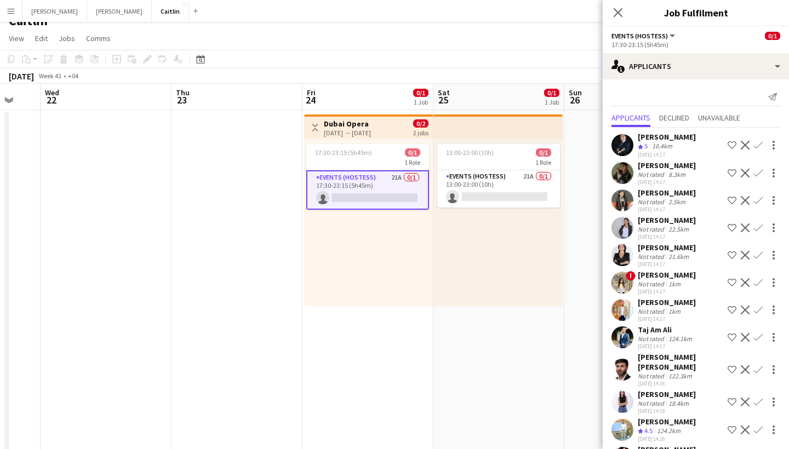
scroll to position [0, 0]
click at [672, 147] on div "10.4km" at bounding box center [662, 146] width 25 height 9
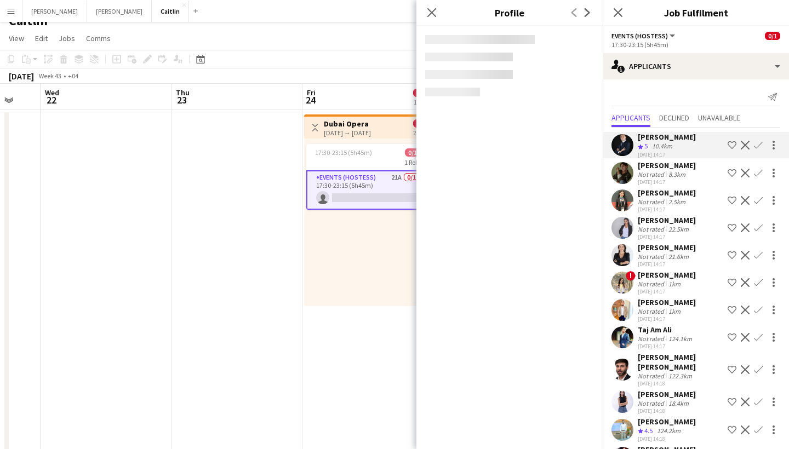
click at [672, 175] on div "8.3km" at bounding box center [677, 174] width 21 height 8
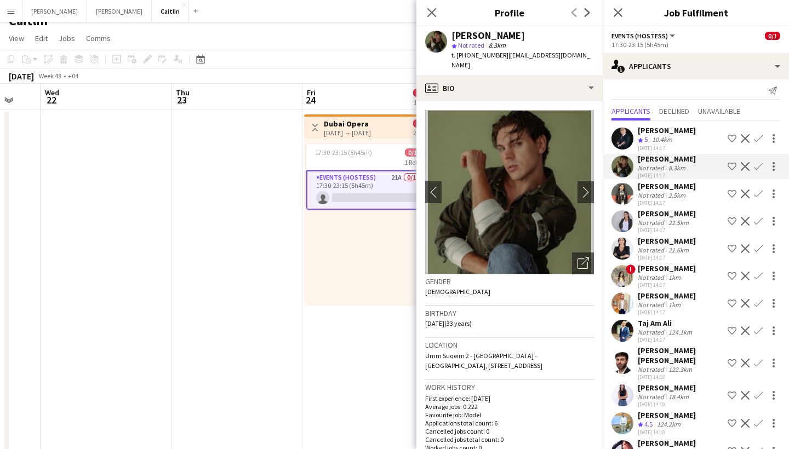
scroll to position [7, 0]
click at [582, 258] on icon "Open photos pop-in" at bounding box center [584, 264] width 12 height 12
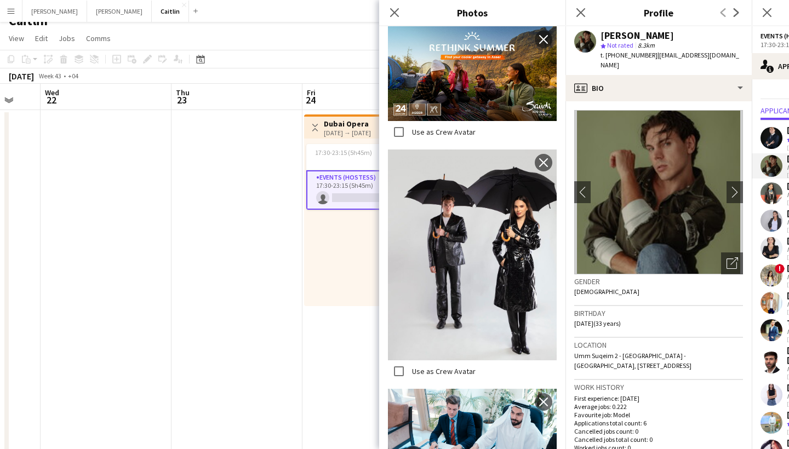
scroll to position [527, 0]
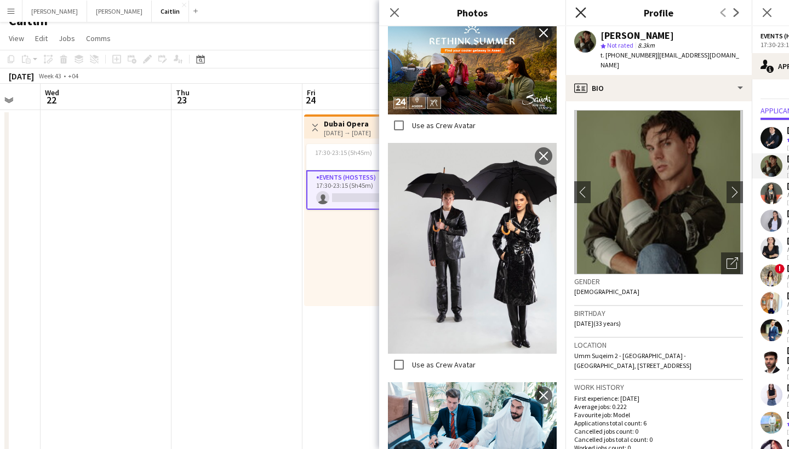
click at [583, 13] on icon "Close pop-in" at bounding box center [581, 12] width 10 height 10
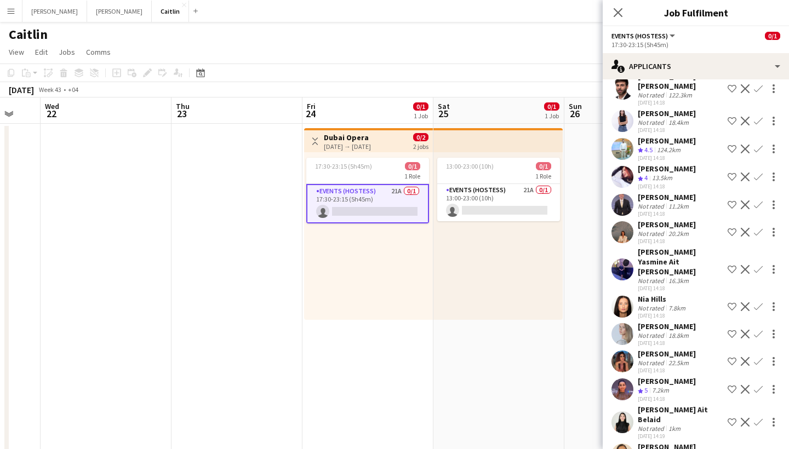
scroll to position [280, 0]
click at [665, 221] on div "Kristina Kukec" at bounding box center [667, 226] width 58 height 10
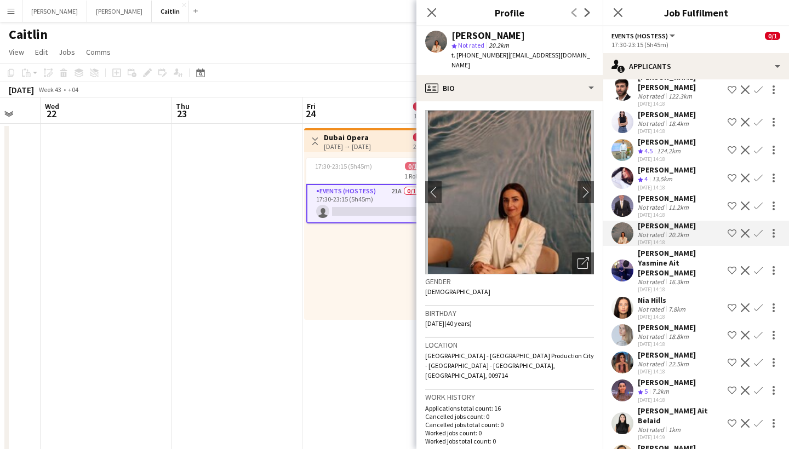
scroll to position [7, 0]
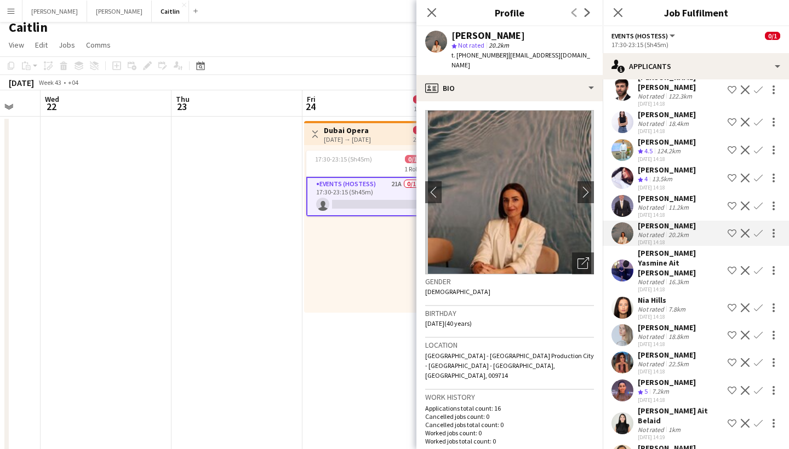
click at [686, 378] on div "Ghizlane Abdelmoumine" at bounding box center [667, 383] width 58 height 10
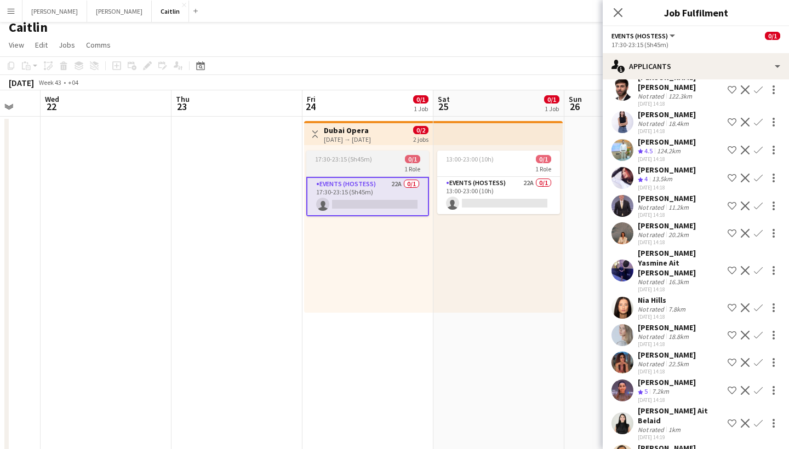
click at [392, 201] on app-card-role "Events (Hostess) 22A 0/1 17:30-23:15 (5h45m) single-neutral-actions" at bounding box center [367, 196] width 123 height 39
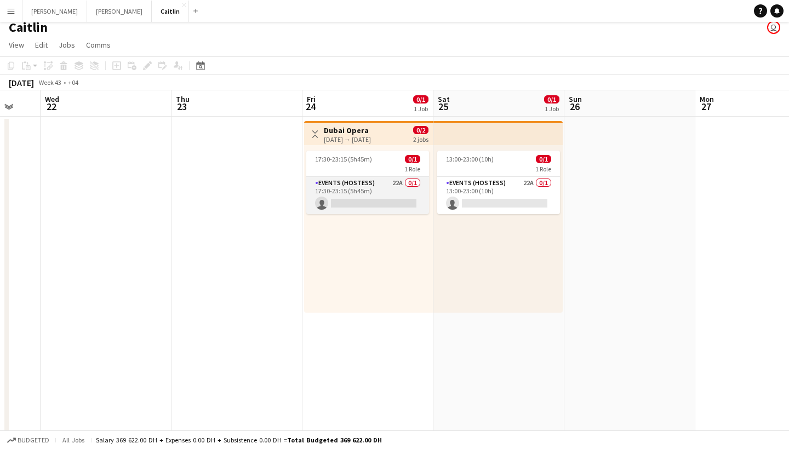
click at [401, 202] on app-card-role "Events (Hostess) 22A 0/1 17:30-23:15 (5h45m) single-neutral-actions" at bounding box center [367, 195] width 123 height 37
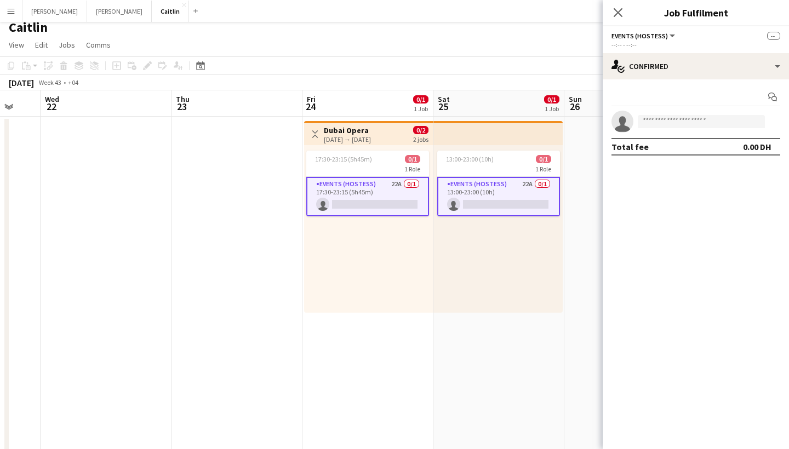
click at [390, 205] on app-card-role "Events (Hostess) 22A 0/1 17:30-23:15 (5h45m) single-neutral-actions" at bounding box center [367, 196] width 123 height 39
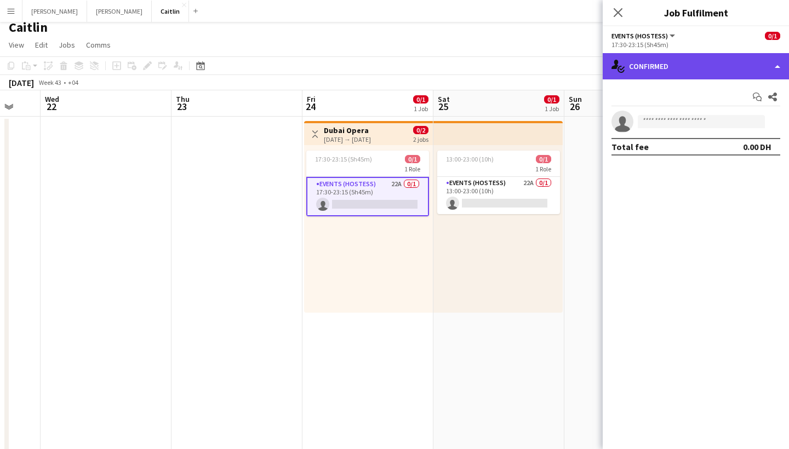
click at [721, 61] on div "single-neutral-actions-check-2 Confirmed" at bounding box center [696, 66] width 186 height 26
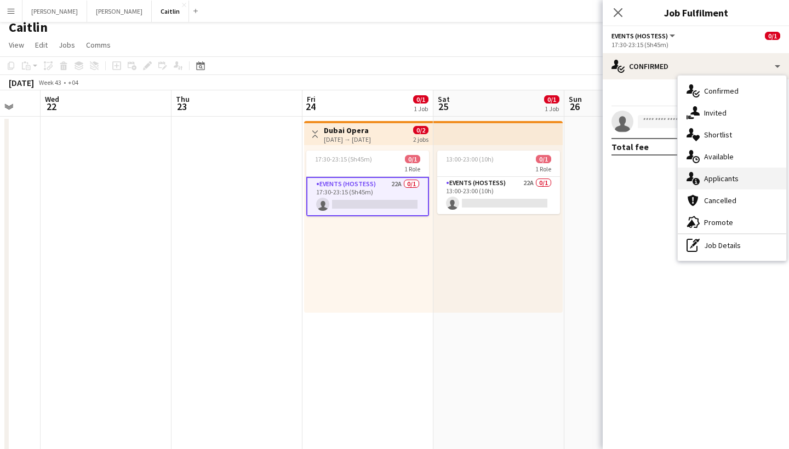
click at [721, 174] on div "single-neutral-actions-information Applicants" at bounding box center [732, 179] width 109 height 22
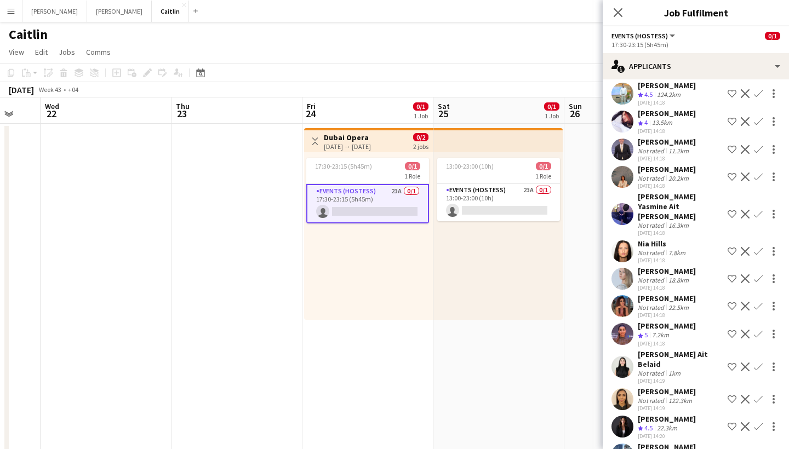
scroll to position [336, 0]
click at [682, 388] on div "Saba Osman" at bounding box center [667, 393] width 58 height 10
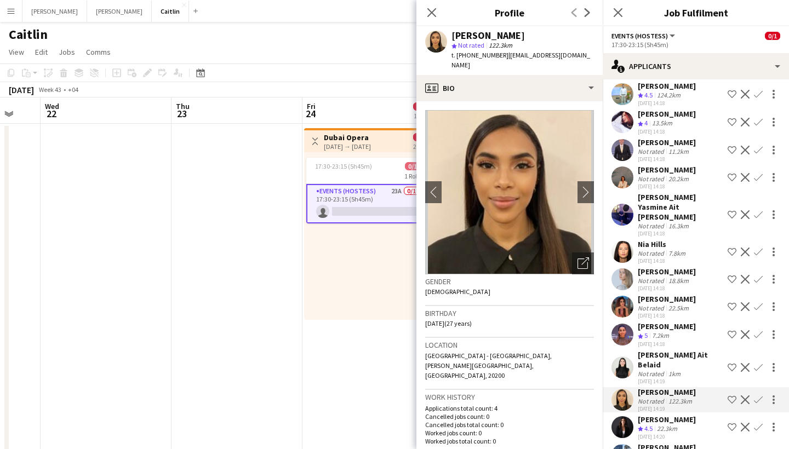
click at [666, 415] on div "Jasmine Hamadeh" at bounding box center [667, 420] width 58 height 10
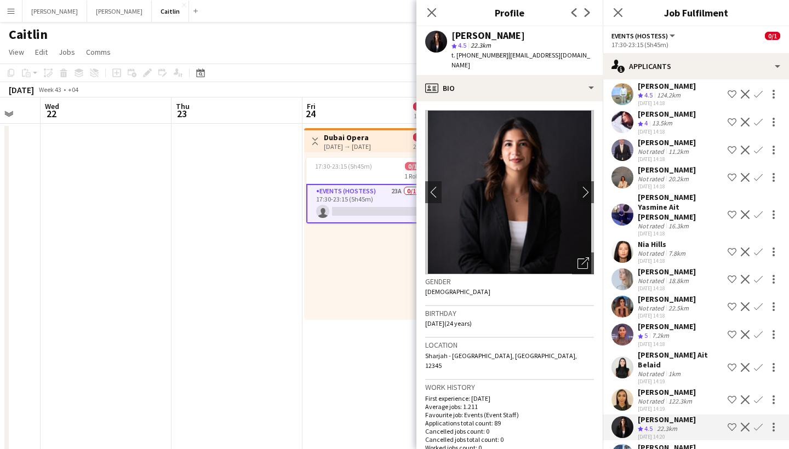
click at [647, 240] on div "Nia Hills" at bounding box center [663, 245] width 50 height 10
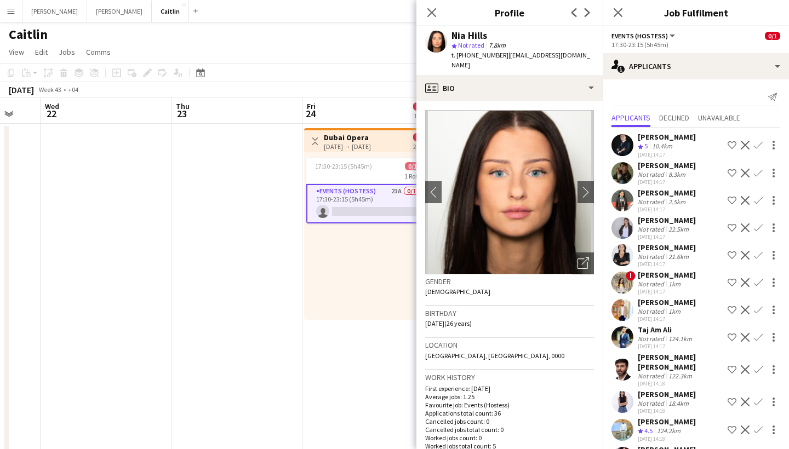
scroll to position [0, 0]
click at [659, 173] on div "Not rated" at bounding box center [652, 174] width 29 height 8
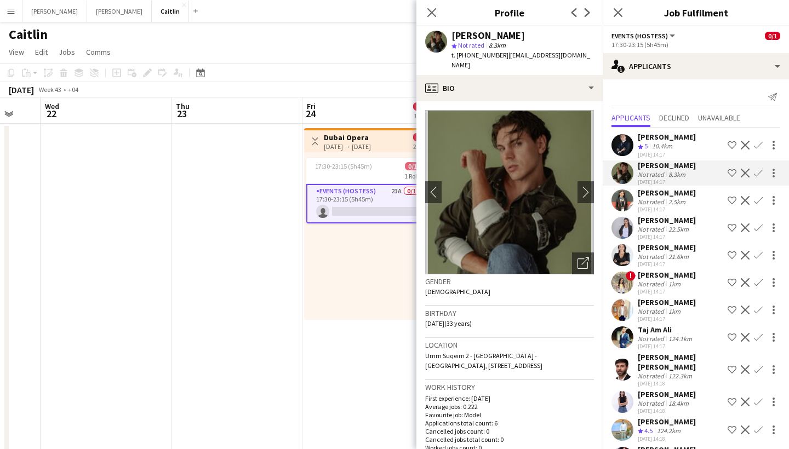
scroll to position [1, 0]
click at [661, 339] on div "Not rated" at bounding box center [652, 339] width 29 height 8
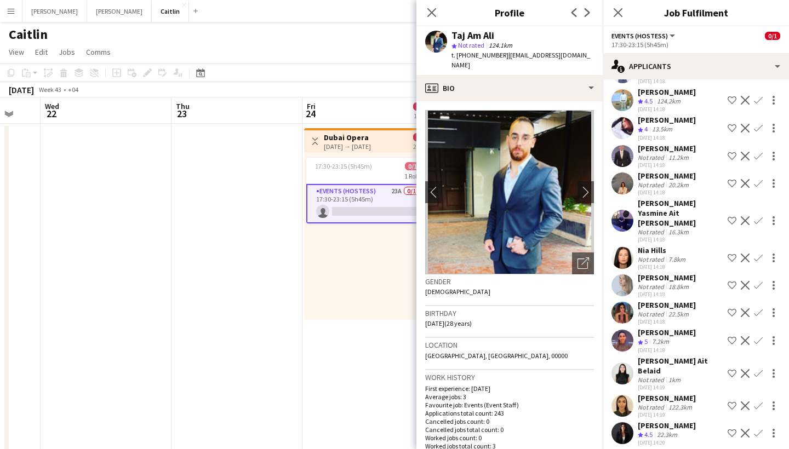
scroll to position [298, 0]
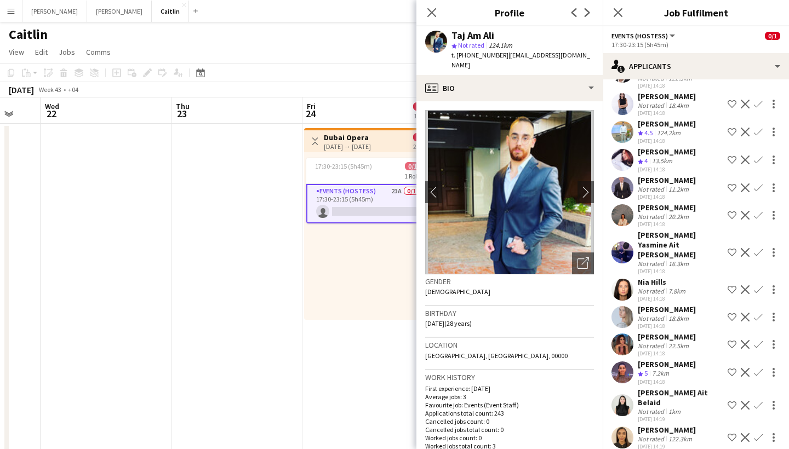
click at [672, 360] on div "Ghizlane Abdelmoumine" at bounding box center [667, 365] width 58 height 10
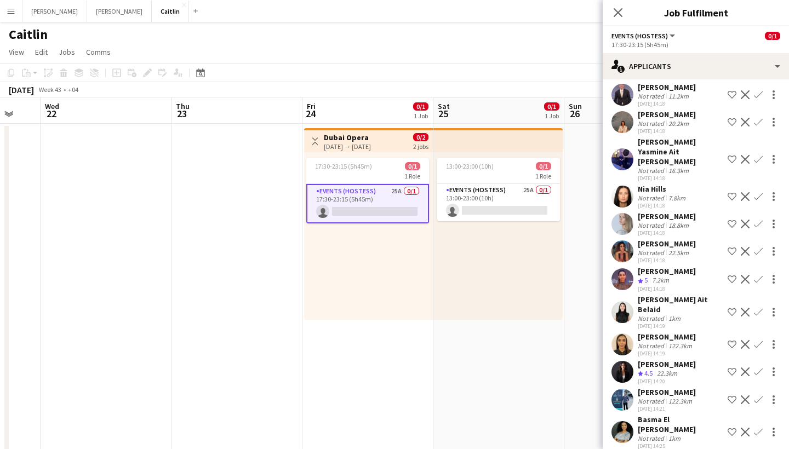
scroll to position [391, 0]
click at [675, 360] on div "Jasmine Hamadeh" at bounding box center [667, 365] width 58 height 10
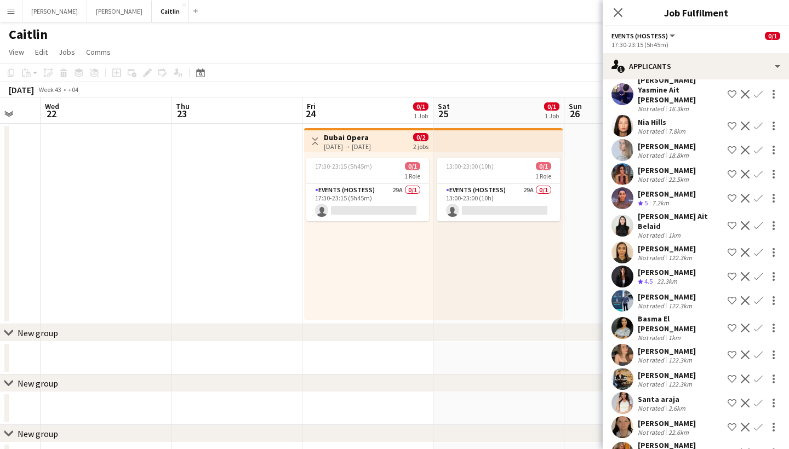
scroll to position [400, 0]
click at [648, 441] on div "Daisy Mullane" at bounding box center [667, 446] width 58 height 10
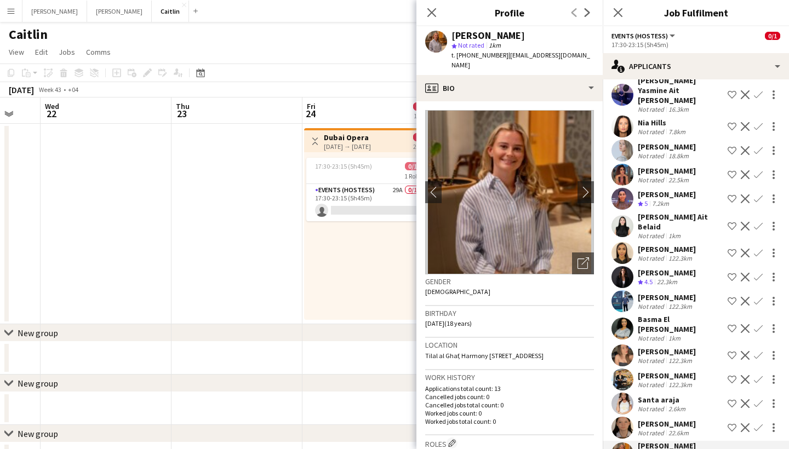
click at [586, 241] on img at bounding box center [509, 192] width 169 height 164
click at [578, 275] on div "Gender Female" at bounding box center [509, 291] width 169 height 32
click at [578, 259] on icon at bounding box center [583, 264] width 10 height 10
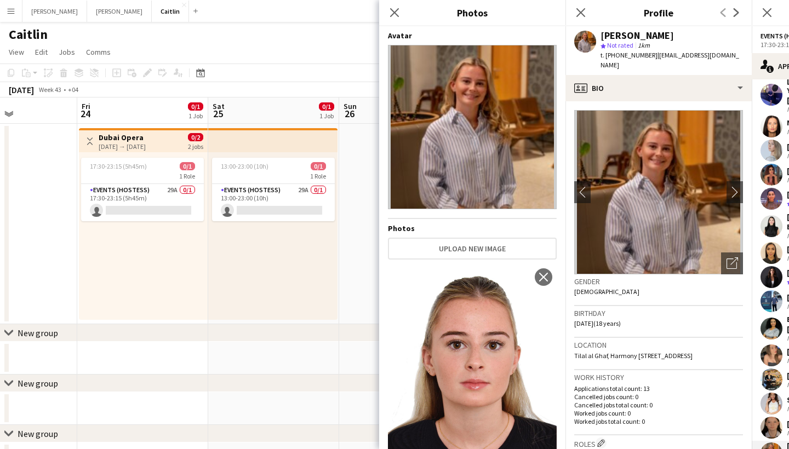
scroll to position [0, 496]
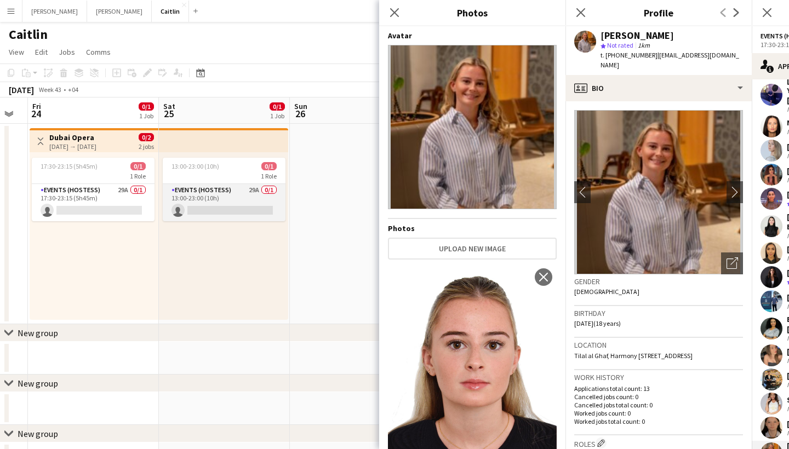
click at [230, 200] on app-card-role "Events (Hostess) 29A 0/1 13:00-23:00 (10h) single-neutral-actions" at bounding box center [224, 202] width 123 height 37
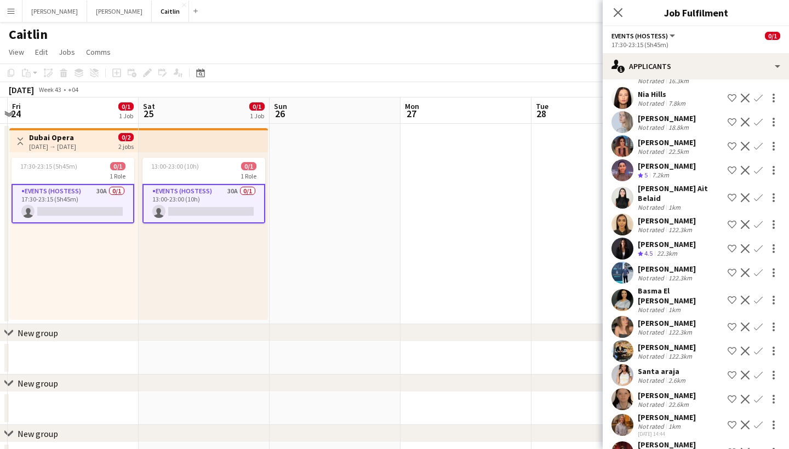
scroll to position [428, 0]
click at [645, 344] on div "Ahmad Mezher" at bounding box center [667, 349] width 58 height 10
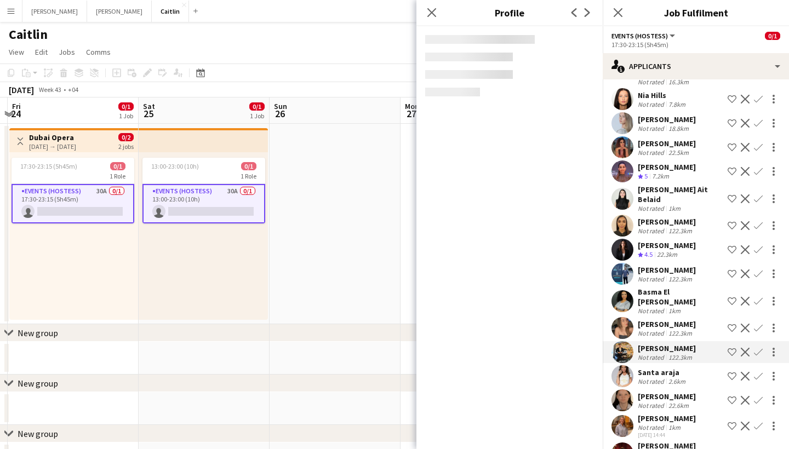
click at [649, 287] on div "Basma El Habashy" at bounding box center [681, 297] width 86 height 20
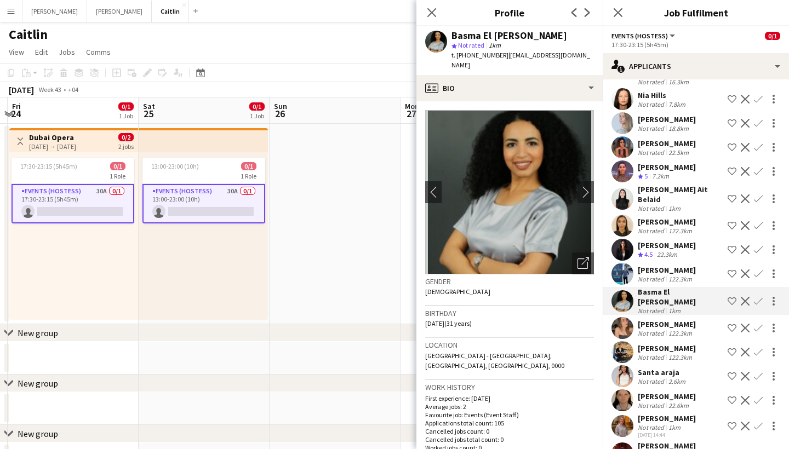
click at [653, 250] on span "4.5" at bounding box center [649, 254] width 8 height 8
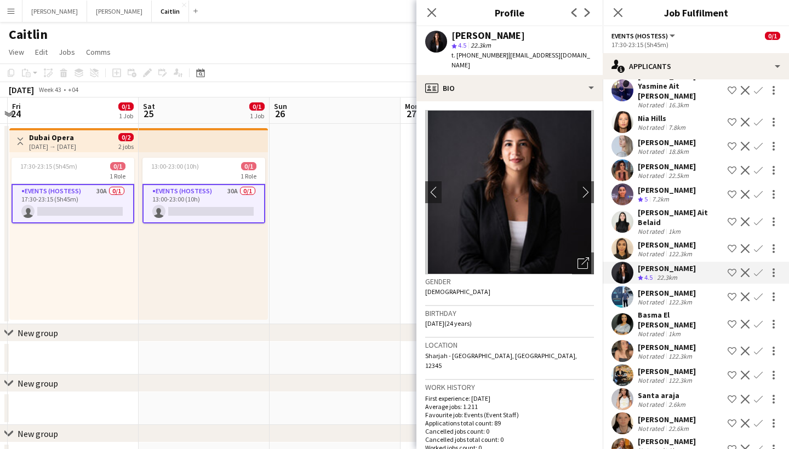
scroll to position [403, 0]
click at [660, 196] on div "7.2km" at bounding box center [660, 200] width 21 height 9
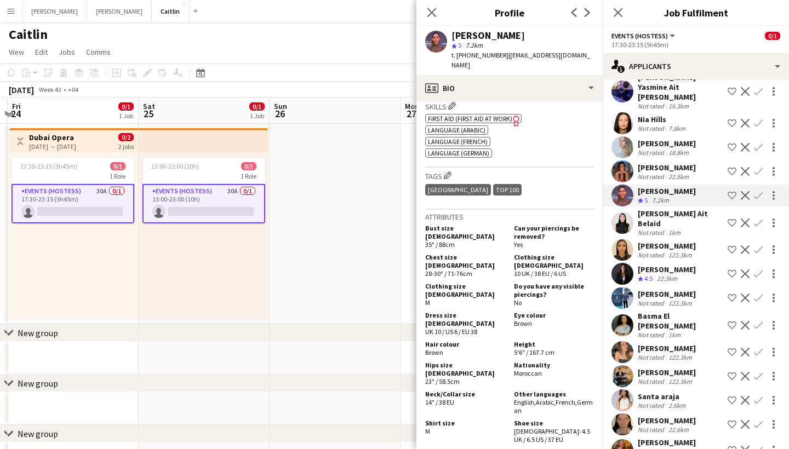
scroll to position [434, 0]
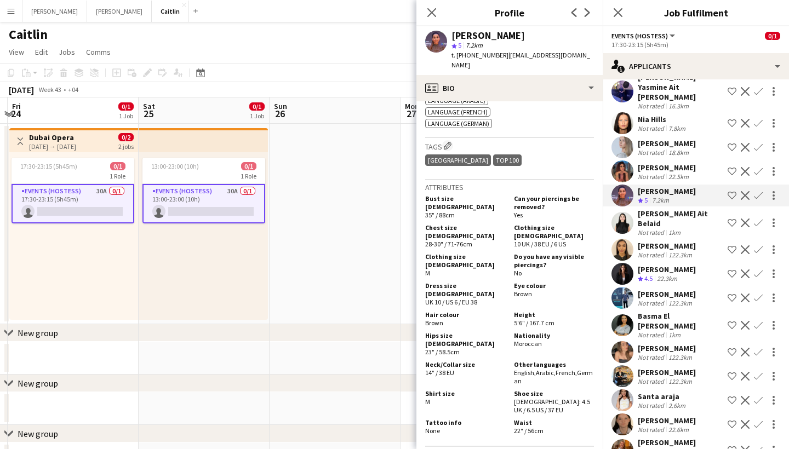
click at [674, 229] on div "1km" at bounding box center [675, 233] width 16 height 8
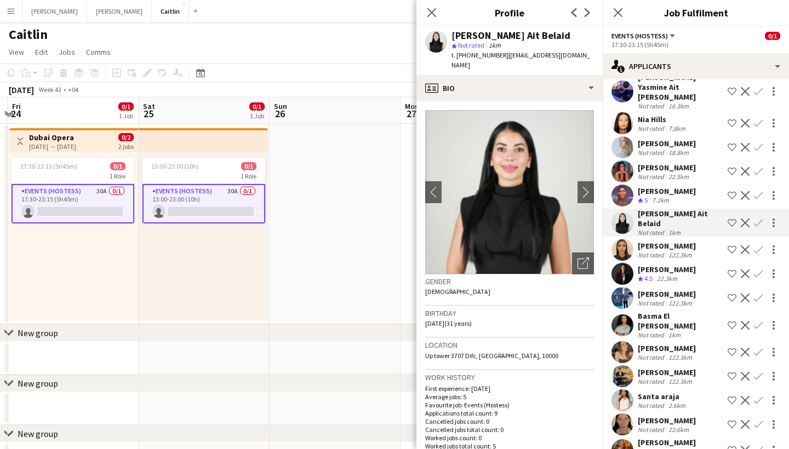
click at [659, 265] on div "Jasmine Hamadeh" at bounding box center [667, 270] width 58 height 10
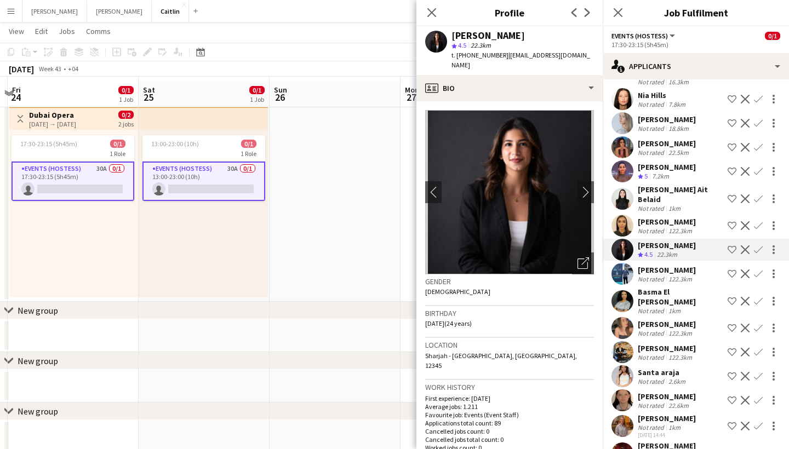
scroll to position [26, 0]
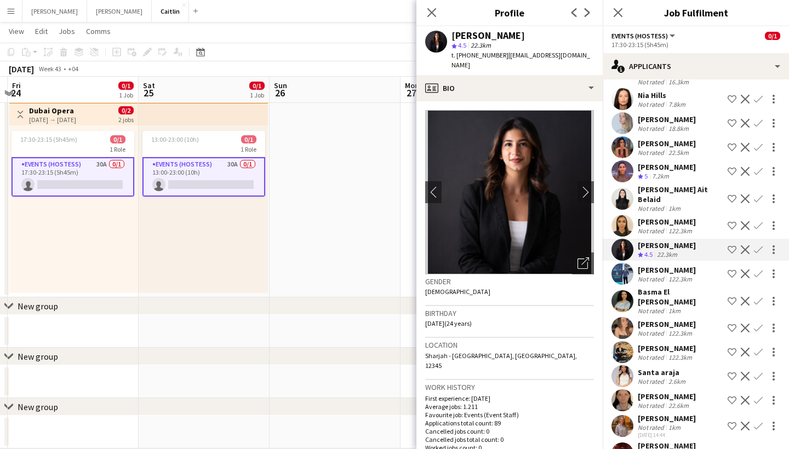
click at [659, 424] on div "Not rated" at bounding box center [652, 428] width 29 height 8
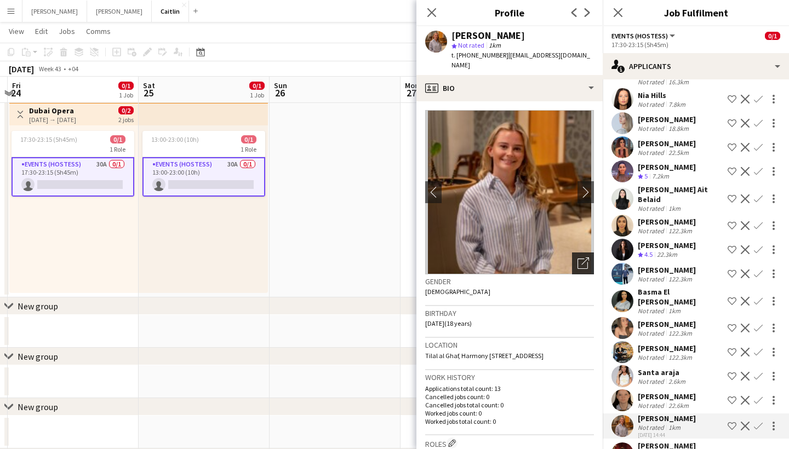
click at [585, 253] on div "Open photos pop-in" at bounding box center [583, 264] width 22 height 22
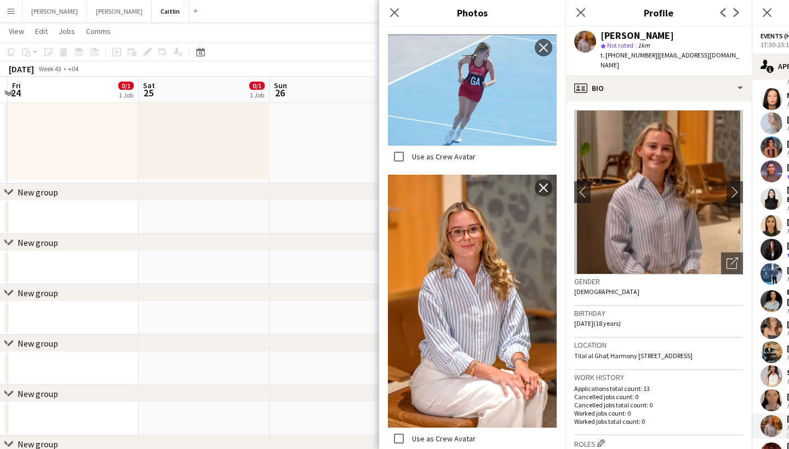
scroll to position [498, 0]
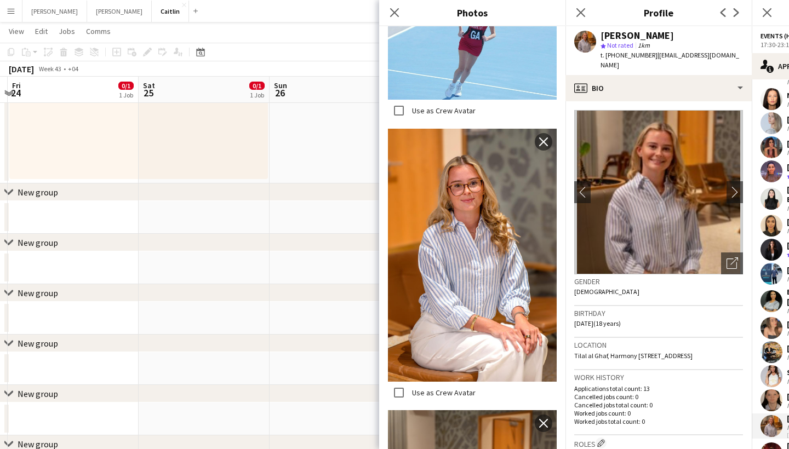
click at [577, 17] on icon at bounding box center [581, 12] width 9 height 9
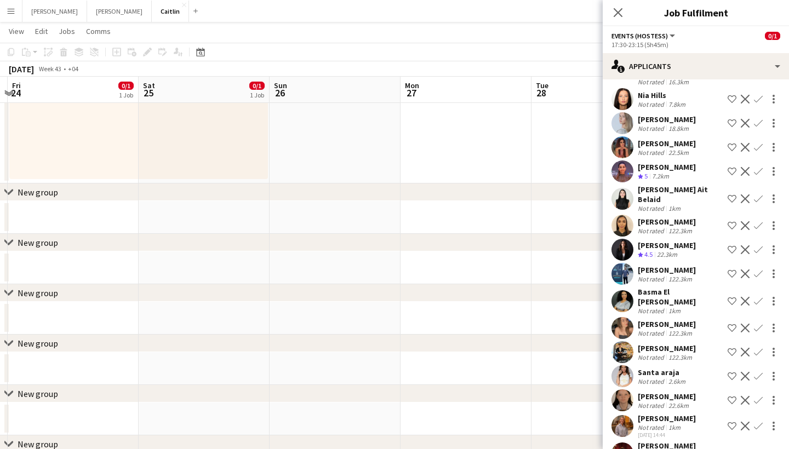
click at [663, 441] on div "Diala Belal" at bounding box center [667, 446] width 58 height 10
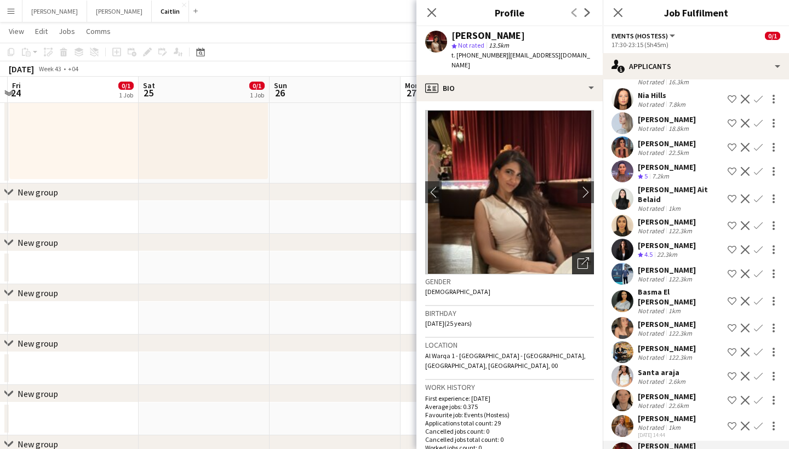
click at [584, 258] on icon "Open photos pop-in" at bounding box center [584, 264] width 12 height 12
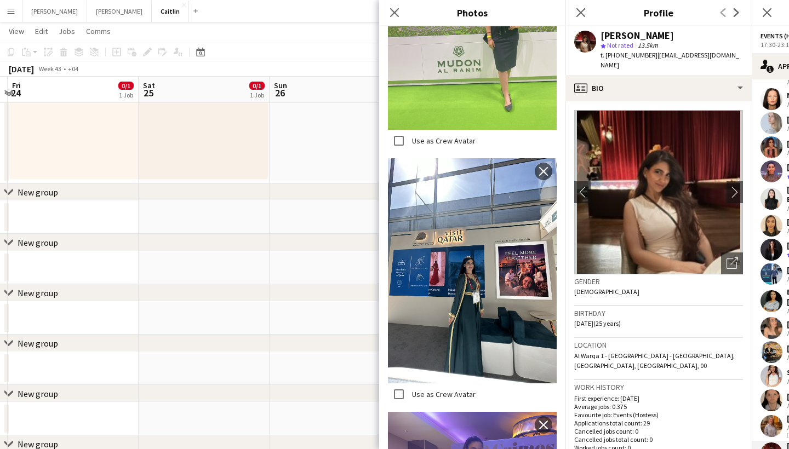
scroll to position [1263, 0]
click at [583, 10] on icon at bounding box center [581, 12] width 10 height 10
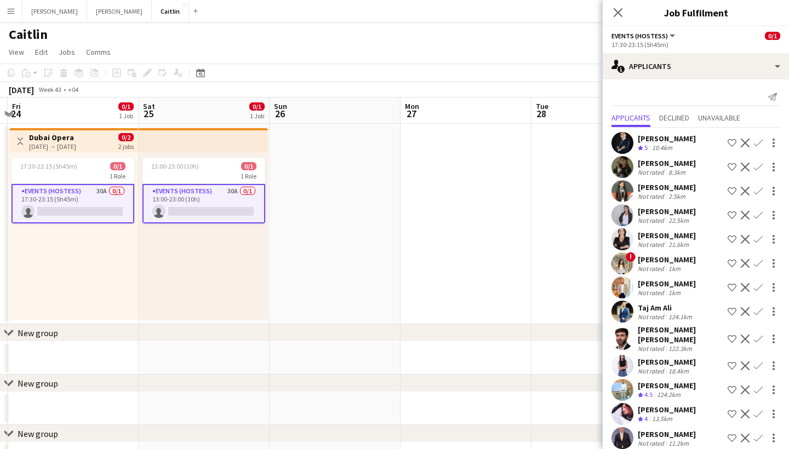
scroll to position [0, 0]
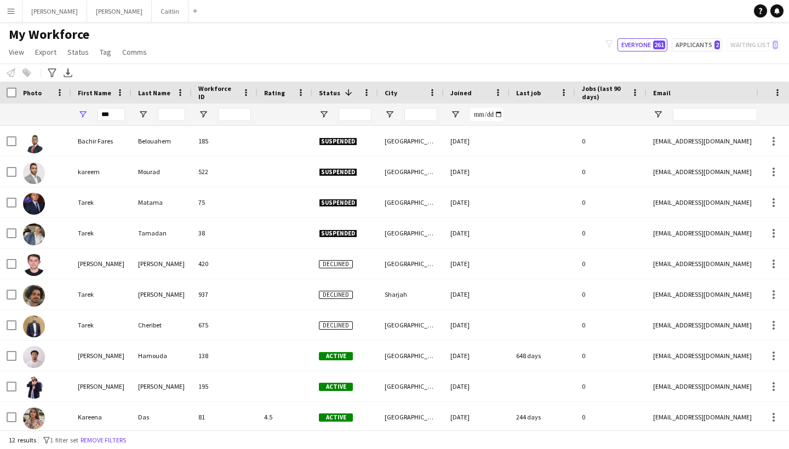
click at [498, 65] on div "Notify workforce Add to tag Select at least one crew to tag him or her. Advance…" at bounding box center [394, 73] width 789 height 18
click at [117, 114] on input "***" at bounding box center [111, 114] width 27 height 13
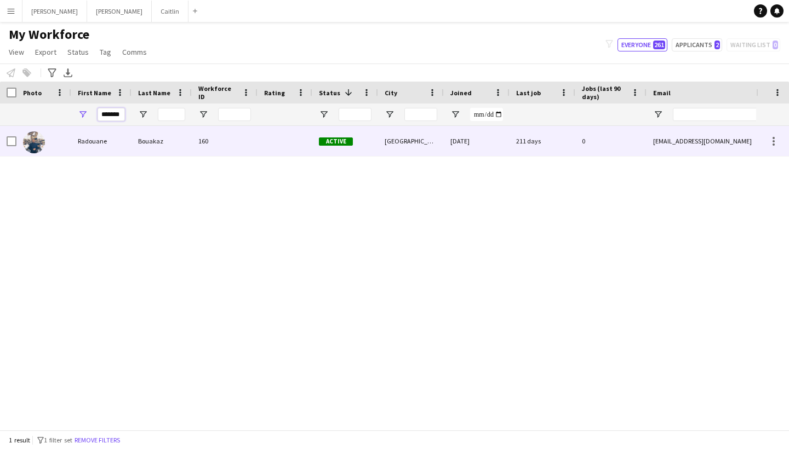
type input "*******"
click at [117, 149] on div "Radouane" at bounding box center [101, 141] width 60 height 30
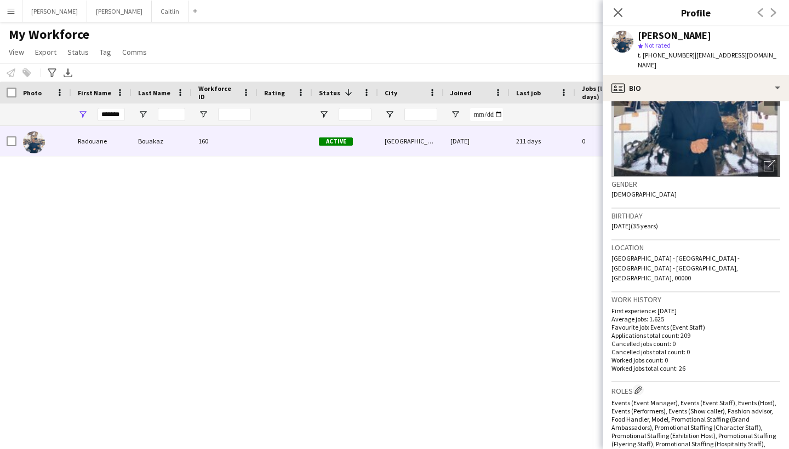
scroll to position [67, 0]
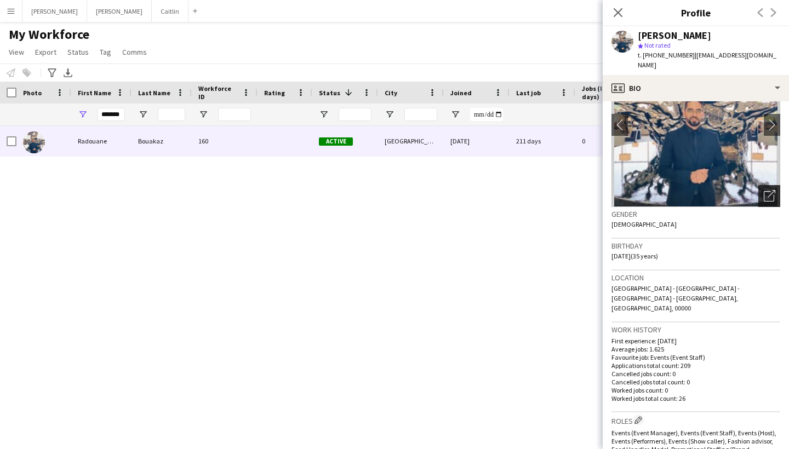
click at [768, 200] on icon "Open photos pop-in" at bounding box center [770, 196] width 12 height 12
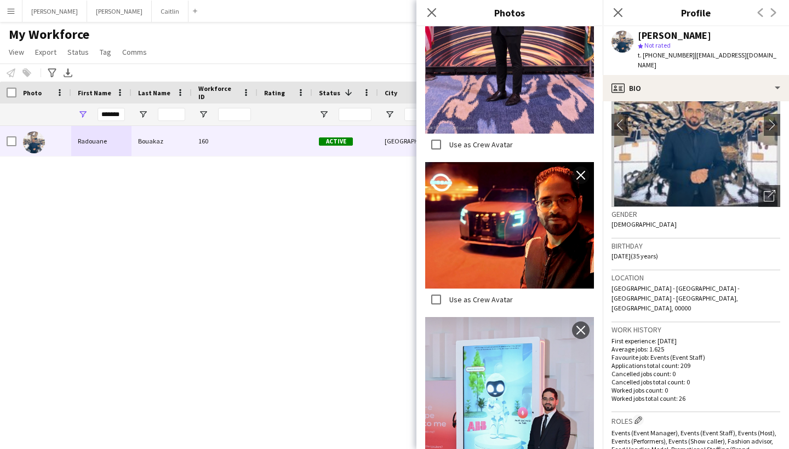
scroll to position [0, 0]
click at [619, 19] on app-icon "Close pop-in" at bounding box center [618, 12] width 13 height 13
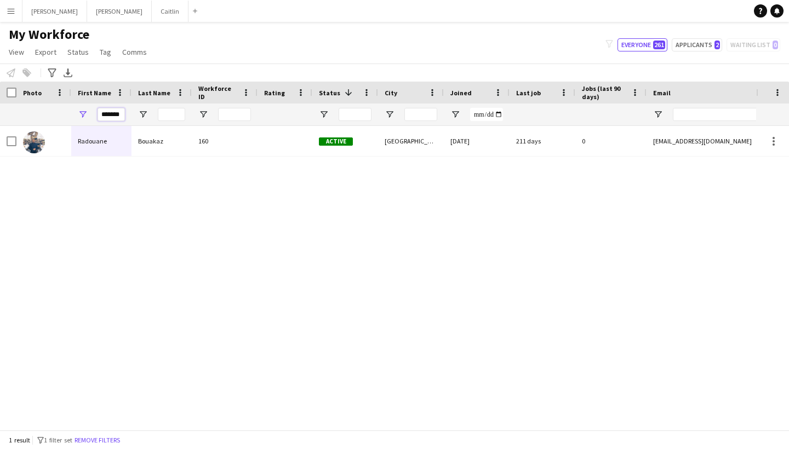
click at [119, 115] on input "*******" at bounding box center [111, 114] width 27 height 13
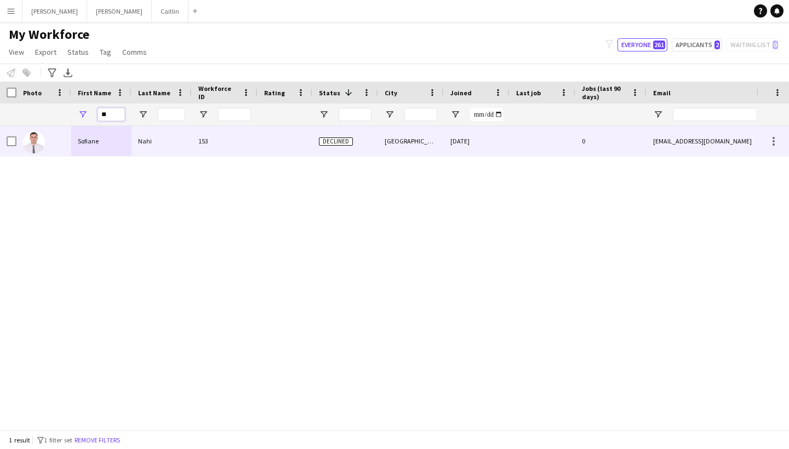
type input "*"
